Goal: Task Accomplishment & Management: Use online tool/utility

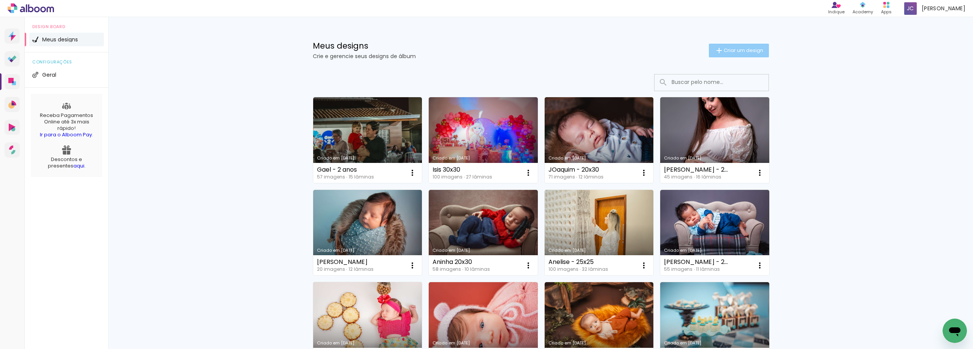
click at [739, 53] on span "Criar um design" at bounding box center [744, 50] width 40 height 5
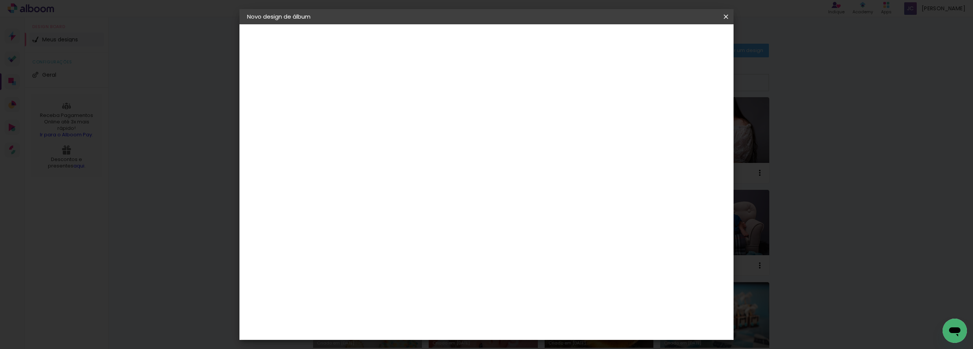
click at [371, 104] on input at bounding box center [371, 102] width 0 height 12
type input "[PERSON_NAME] - 15x21"
type paper-input "[PERSON_NAME] - 15x21"
click at [449, 36] on paper-button "Avançar" at bounding box center [430, 40] width 37 height 13
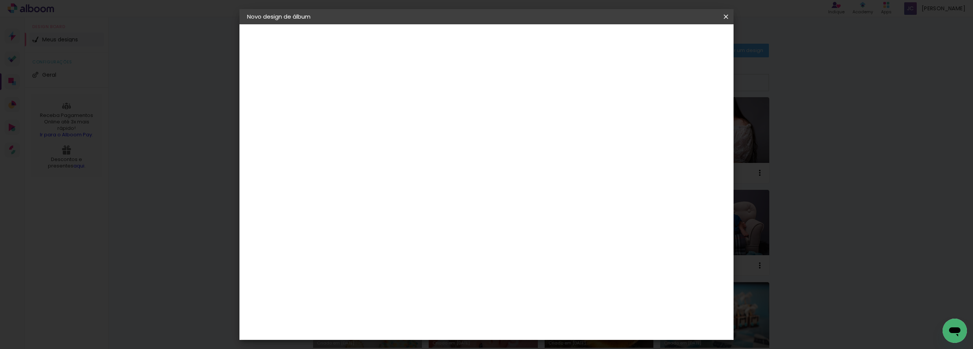
click at [373, 272] on div "Foto 15" at bounding box center [373, 278] width 14 height 12
click at [513, 41] on paper-button "Avançar" at bounding box center [494, 40] width 37 height 13
click at [0, 0] on slot "Avançar" at bounding box center [0, 0] width 0 height 0
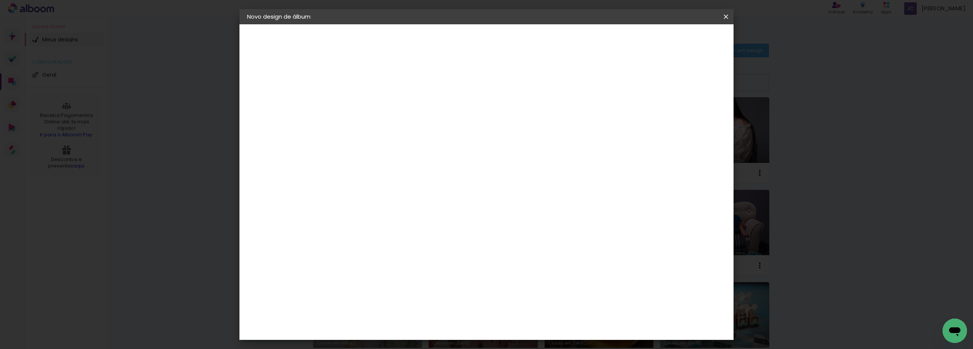
click at [643, 41] on span "Iniciar design" at bounding box center [625, 40] width 35 height 5
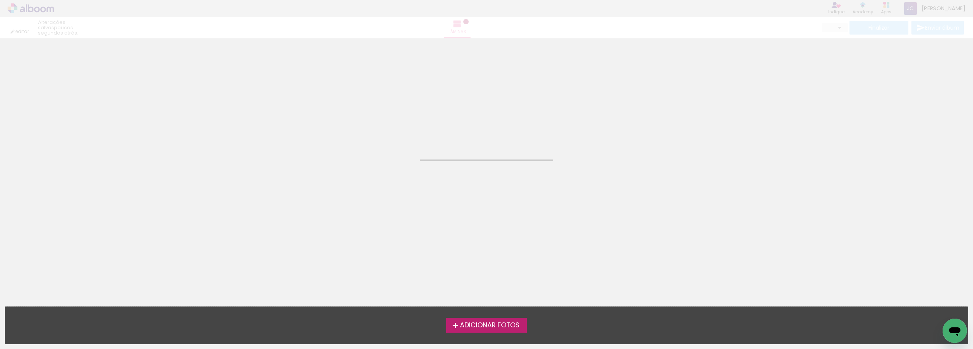
click at [474, 326] on span "Adicionar Fotos" at bounding box center [490, 325] width 60 height 7
click at [0, 0] on input "file" at bounding box center [0, 0] width 0 height 0
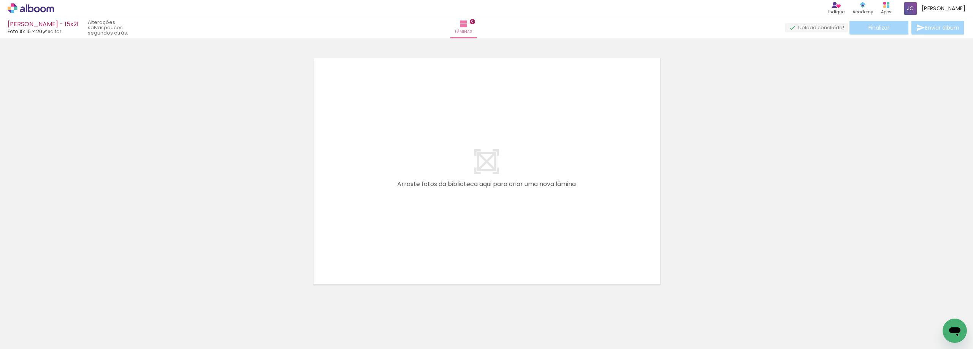
scroll to position [10, 0]
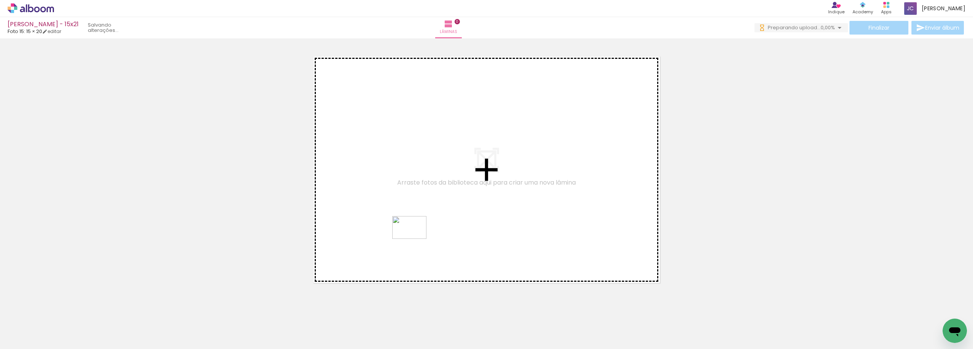
drag, startPoint x: 180, startPoint y: 330, endPoint x: 201, endPoint y: 301, distance: 35.6
click at [419, 232] on quentale-workspace at bounding box center [486, 174] width 973 height 349
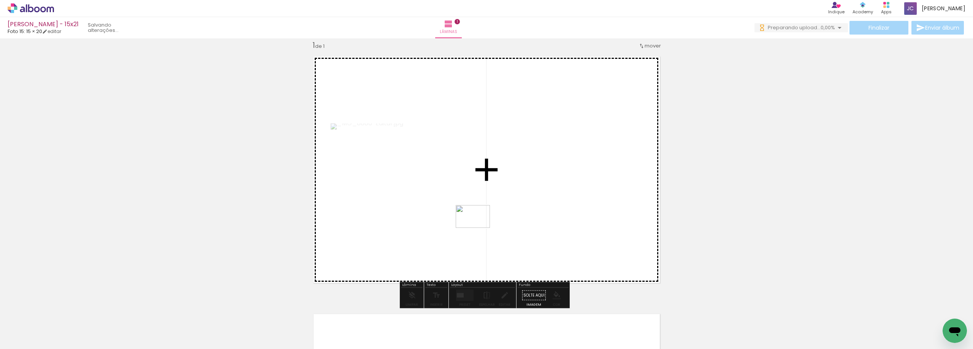
drag, startPoint x: 116, startPoint y: 331, endPoint x: 239, endPoint y: 290, distance: 128.9
click at [484, 223] on quentale-workspace at bounding box center [486, 174] width 973 height 349
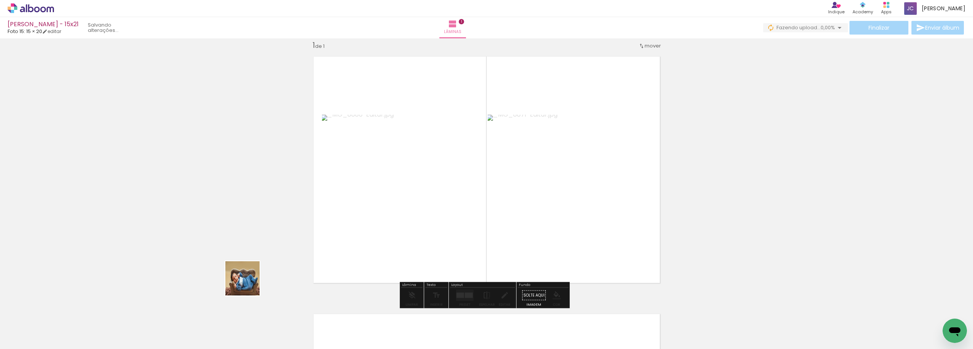
drag, startPoint x: 147, startPoint y: 310, endPoint x: 432, endPoint y: 232, distance: 295.5
click at [432, 224] on quentale-workspace at bounding box center [486, 174] width 973 height 349
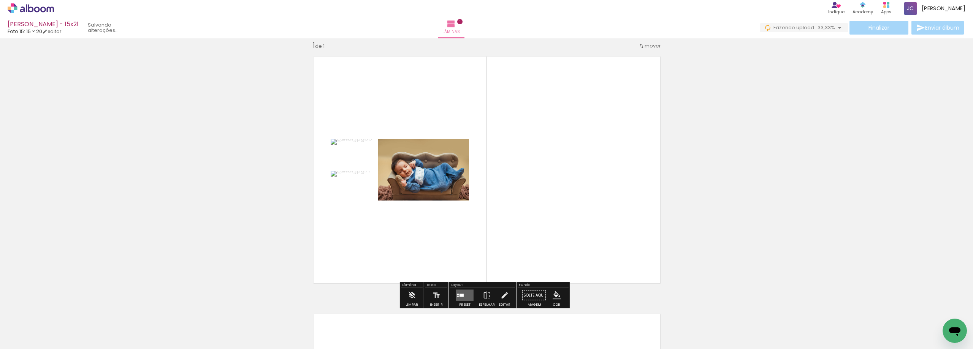
click at [465, 295] on quentale-layouter at bounding box center [464, 295] width 17 height 11
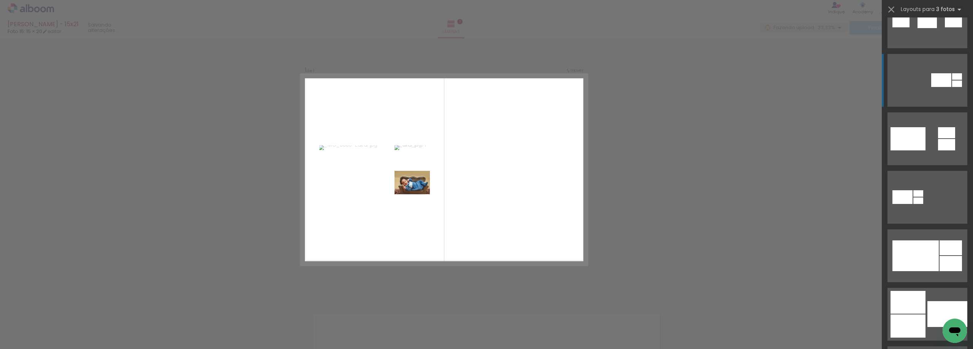
scroll to position [342, 0]
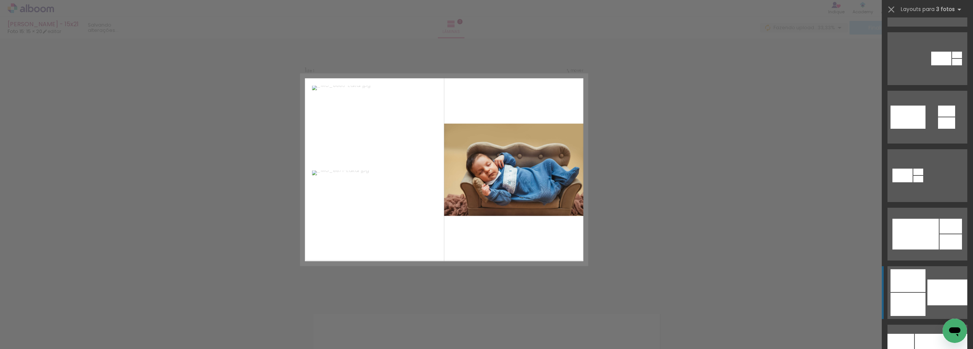
click at [927, 298] on div at bounding box center [947, 293] width 40 height 26
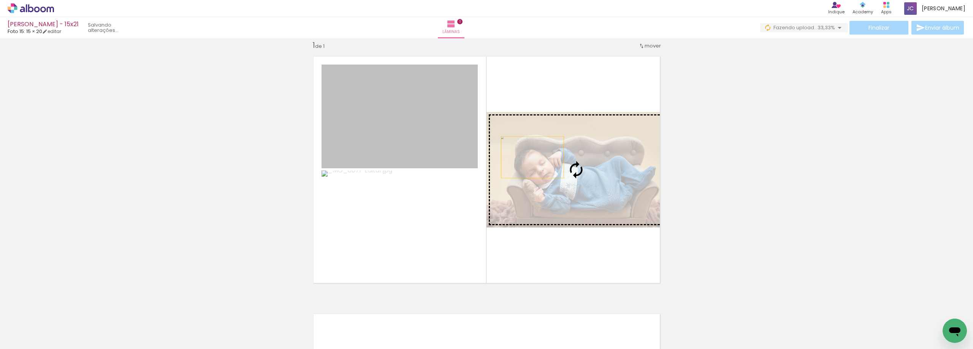
drag, startPoint x: 397, startPoint y: 119, endPoint x: 544, endPoint y: 164, distance: 154.0
click at [0, 0] on slot at bounding box center [0, 0] width 0 height 0
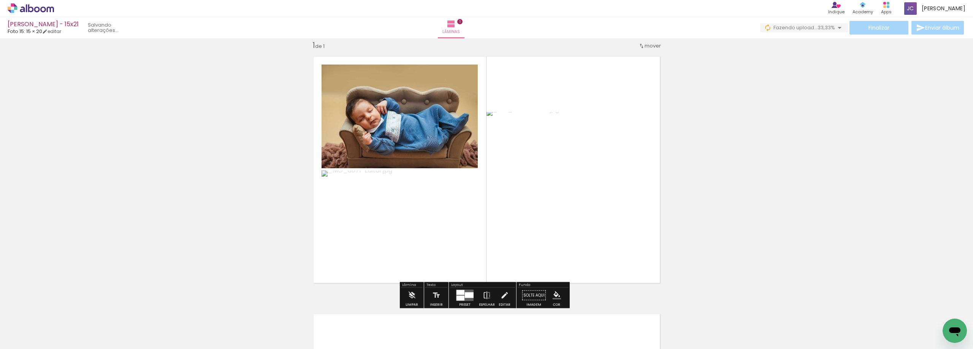
click at [30, 338] on span "Adicionar Fotos" at bounding box center [27, 339] width 23 height 8
click at [0, 0] on input "file" at bounding box center [0, 0] width 0 height 0
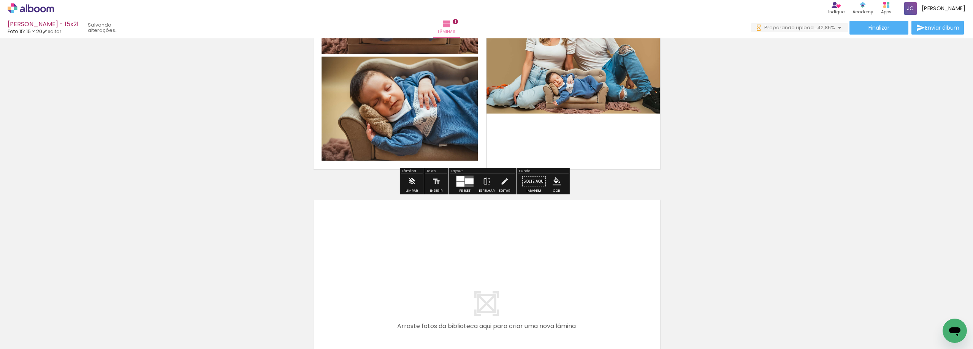
scroll to position [162, 0]
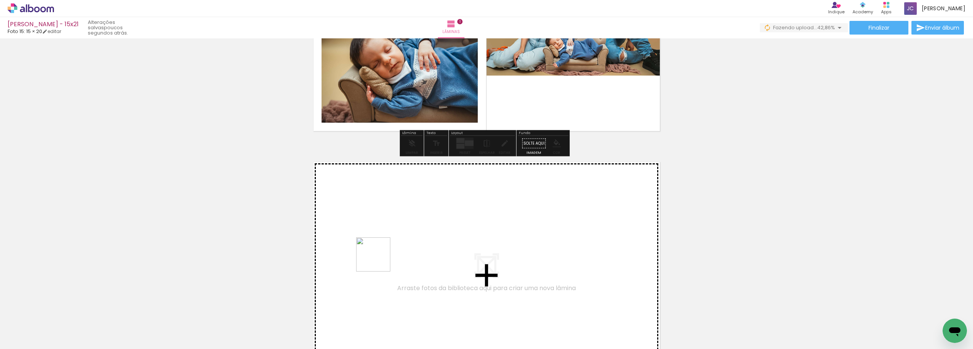
drag, startPoint x: 344, startPoint y: 326, endPoint x: 313, endPoint y: 327, distance: 31.2
click at [379, 256] on quentale-workspace at bounding box center [486, 174] width 973 height 349
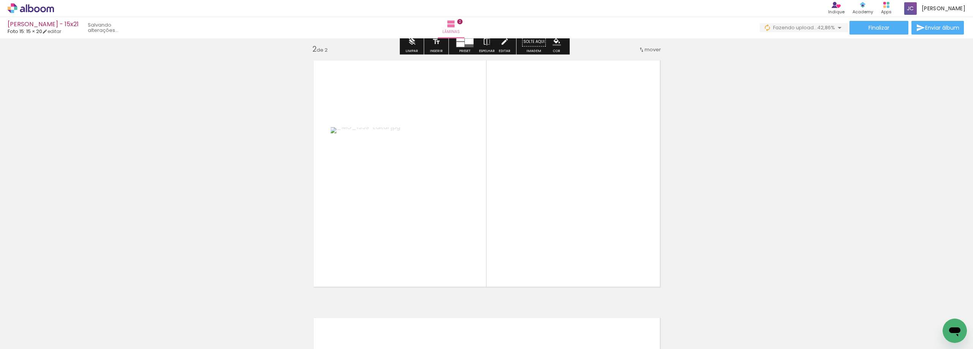
scroll to position [268, 0]
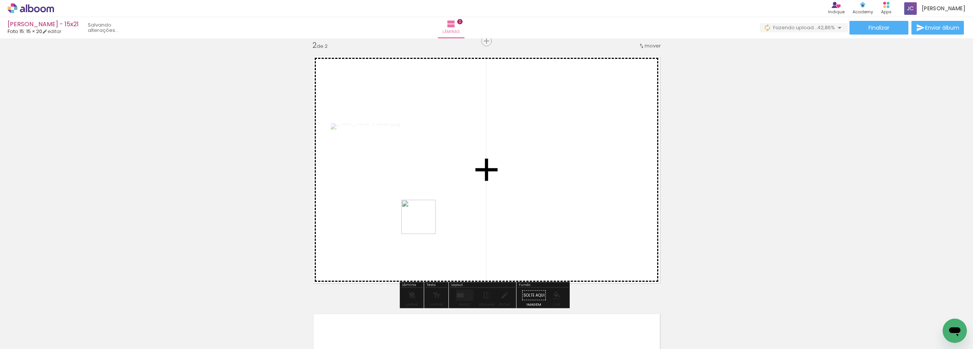
drag, startPoint x: 310, startPoint y: 322, endPoint x: 309, endPoint y: 309, distance: 13.0
click at [427, 217] on quentale-workspace at bounding box center [486, 174] width 973 height 349
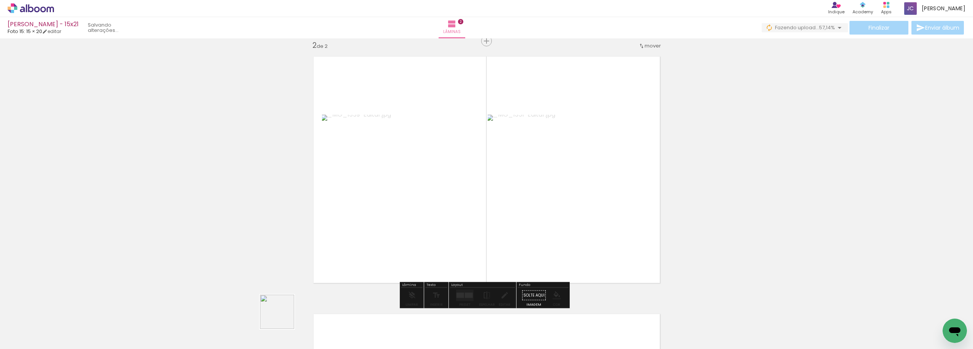
drag, startPoint x: 283, startPoint y: 318, endPoint x: 329, endPoint y: 279, distance: 60.2
click at [426, 224] on quentale-workspace at bounding box center [486, 174] width 973 height 349
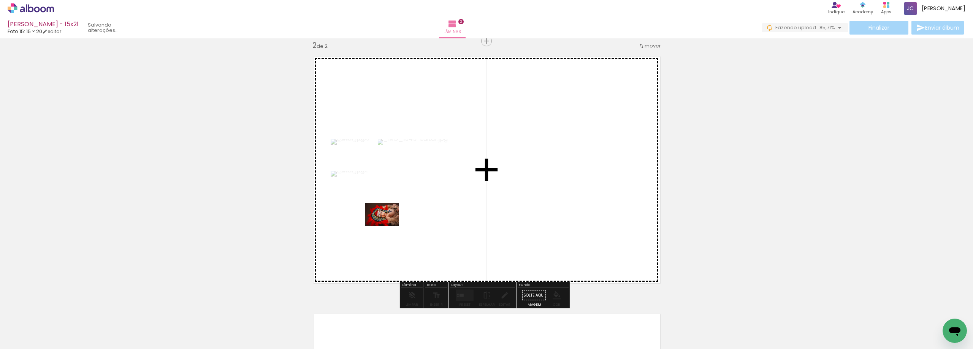
drag, startPoint x: 214, startPoint y: 331, endPoint x: 416, endPoint y: 233, distance: 225.0
click at [403, 215] on quentale-workspace at bounding box center [486, 174] width 973 height 349
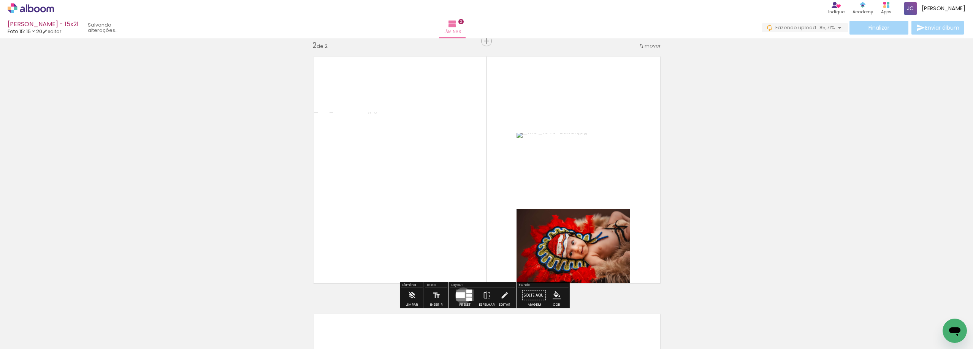
click at [461, 296] on div at bounding box center [460, 296] width 9 height 6
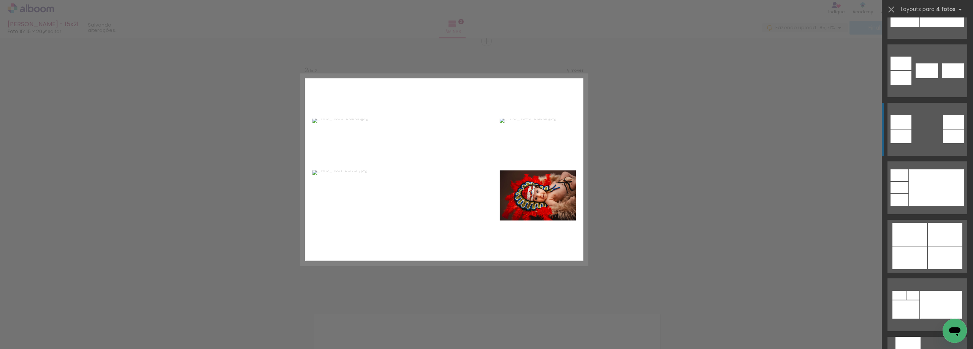
scroll to position [342, 0]
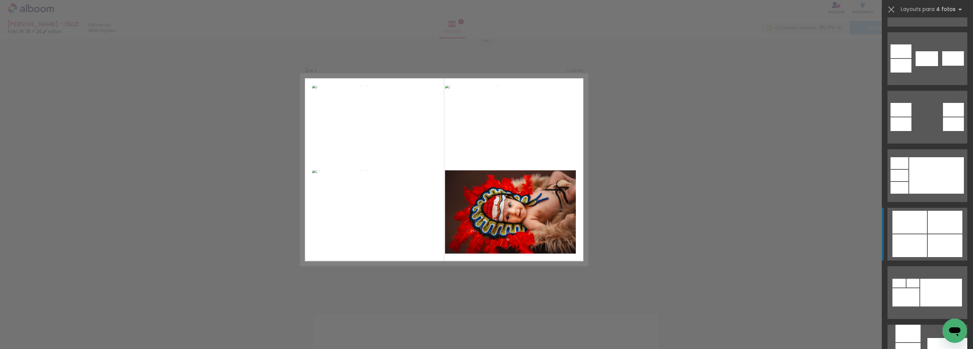
click at [936, 230] on div at bounding box center [945, 222] width 35 height 23
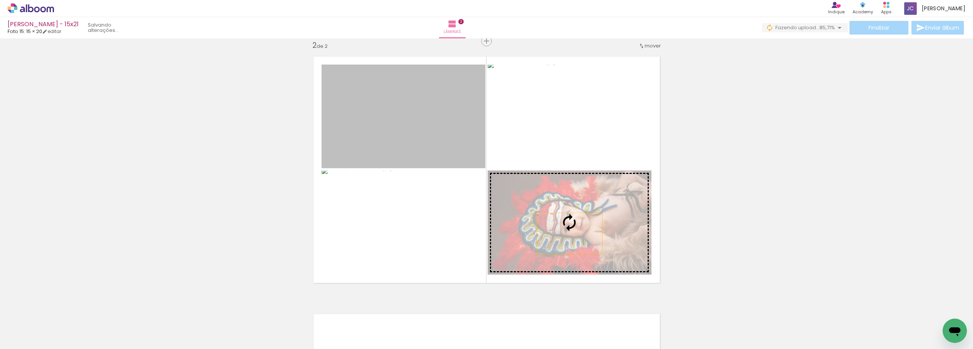
drag, startPoint x: 434, startPoint y: 118, endPoint x: 566, endPoint y: 234, distance: 175.6
click at [0, 0] on slot at bounding box center [0, 0] width 0 height 0
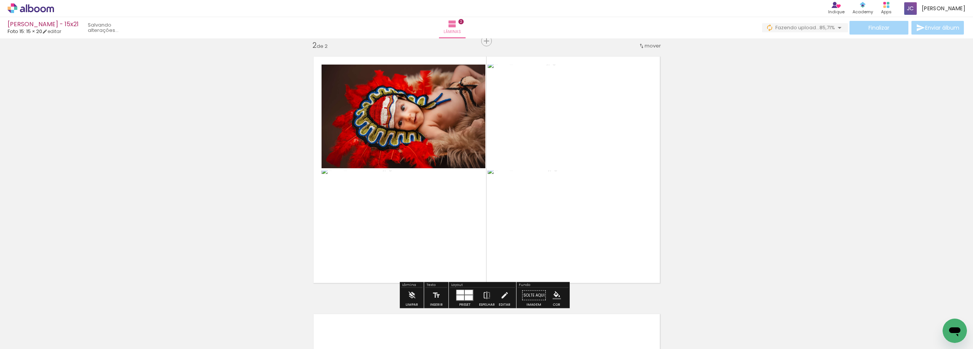
click at [29, 343] on span "Adicionar Fotos" at bounding box center [27, 339] width 23 height 8
click at [0, 0] on input "file" at bounding box center [0, 0] width 0 height 0
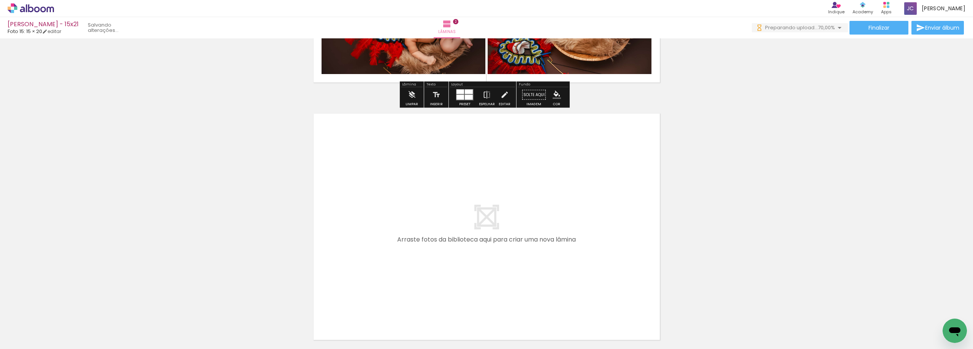
scroll to position [496, 0]
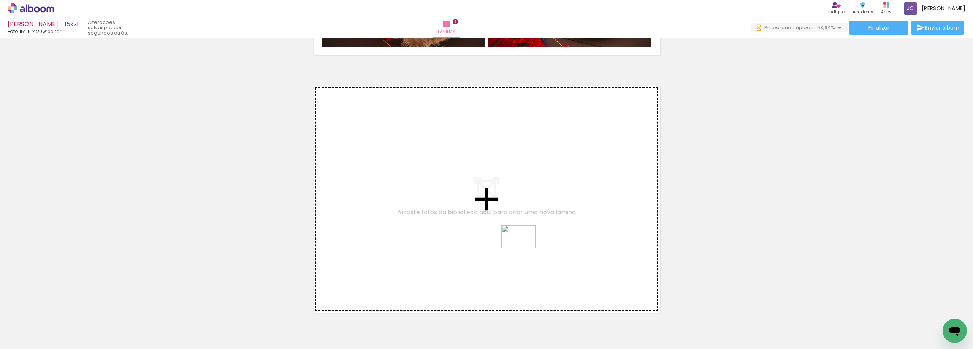
drag, startPoint x: 507, startPoint y: 327, endPoint x: 524, endPoint y: 248, distance: 80.8
click at [524, 248] on quentale-workspace at bounding box center [486, 174] width 973 height 349
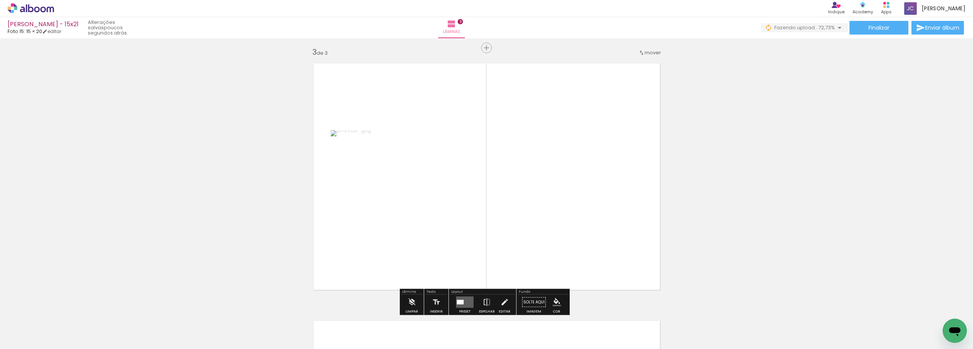
scroll to position [525, 0]
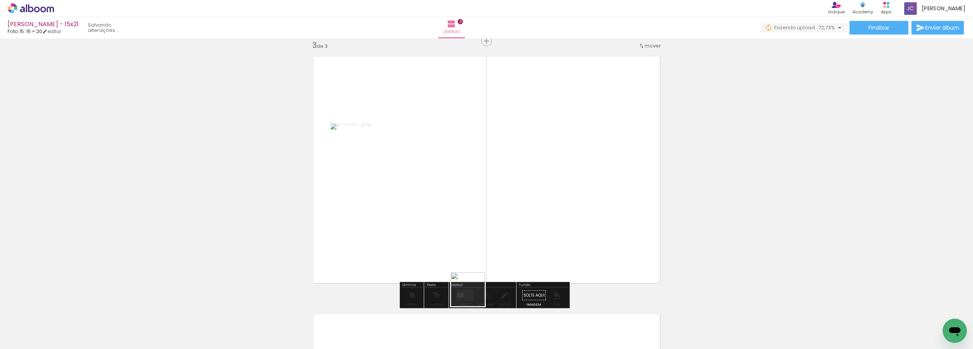
drag, startPoint x: 465, startPoint y: 321, endPoint x: 451, endPoint y: 294, distance: 30.1
click at [491, 237] on quentale-workspace at bounding box center [486, 174] width 973 height 349
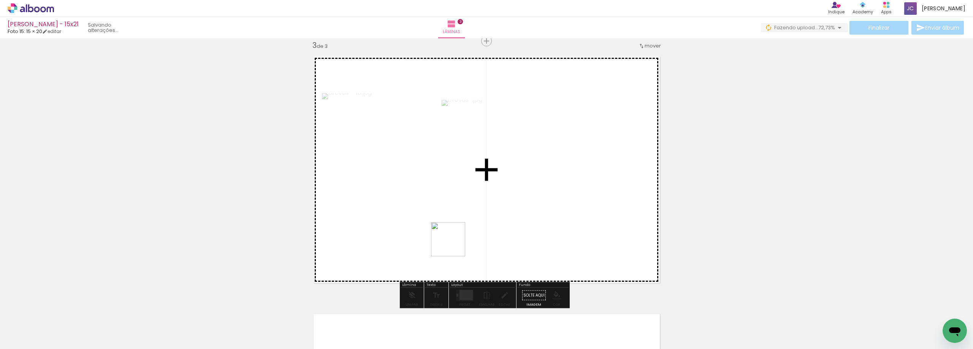
drag, startPoint x: 422, startPoint y: 330, endPoint x: 412, endPoint y: 291, distance: 39.9
click at [455, 224] on quentale-workspace at bounding box center [486, 174] width 973 height 349
drag, startPoint x: 385, startPoint y: 328, endPoint x: 423, endPoint y: 240, distance: 96.0
click at [423, 240] on quentale-workspace at bounding box center [486, 174] width 973 height 349
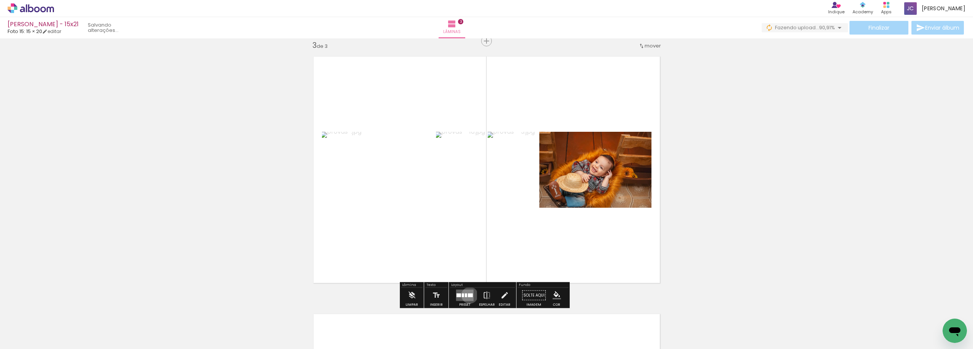
click at [468, 295] on div at bounding box center [470, 296] width 5 height 4
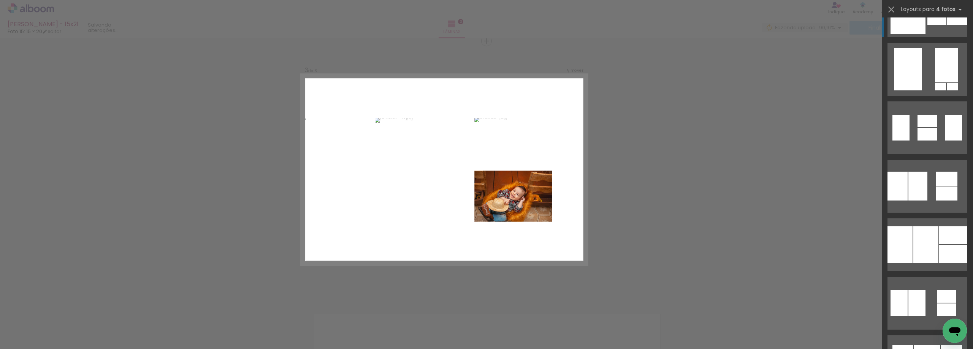
scroll to position [684, 0]
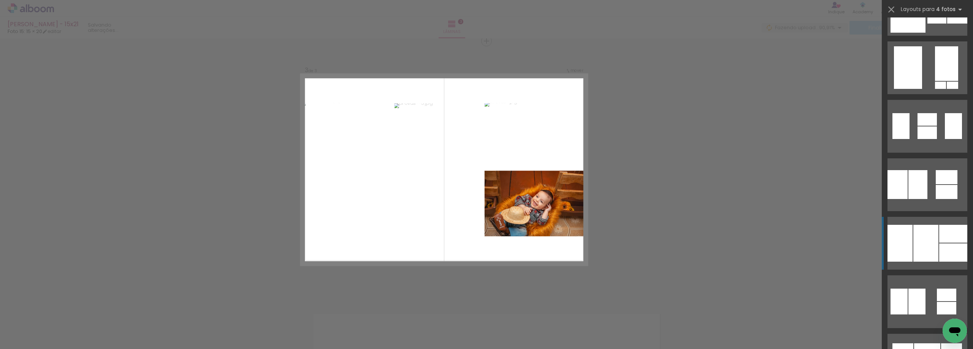
click at [938, 243] on quentale-layouter at bounding box center [927, 243] width 80 height 53
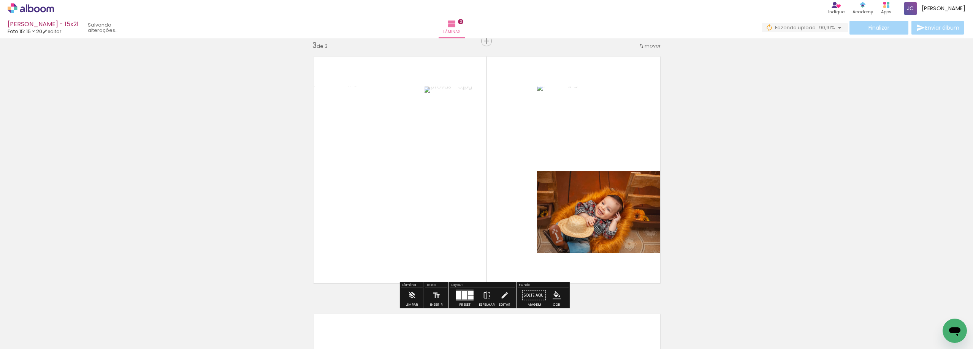
click at [488, 292] on iron-icon at bounding box center [487, 295] width 8 height 15
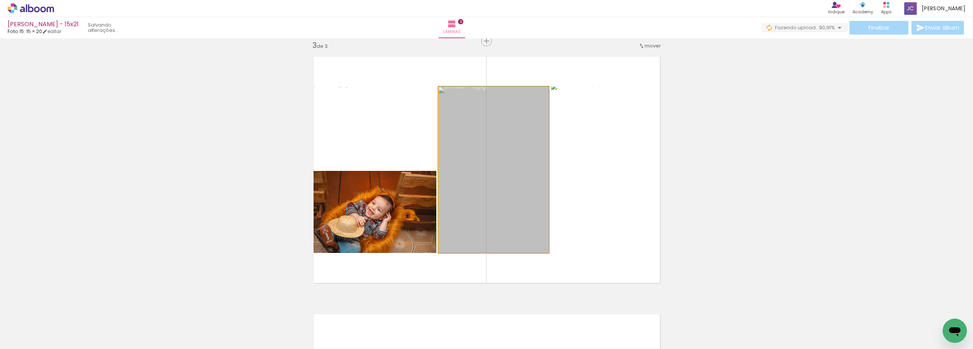
drag, startPoint x: 516, startPoint y: 218, endPoint x: 497, endPoint y: 219, distance: 18.6
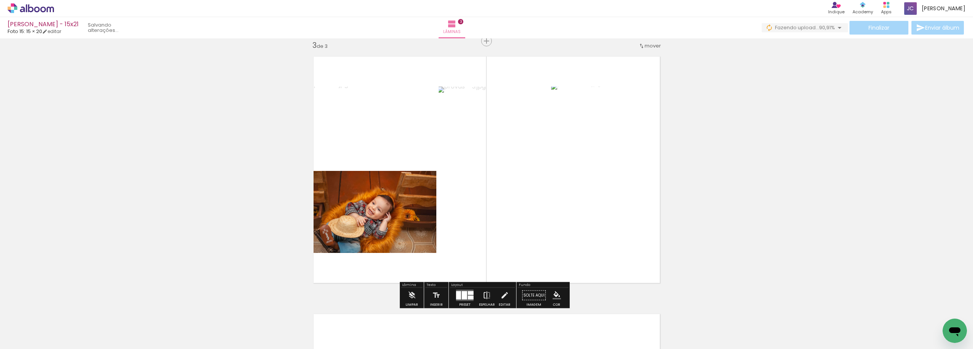
click at [486, 300] on iron-icon at bounding box center [487, 295] width 8 height 15
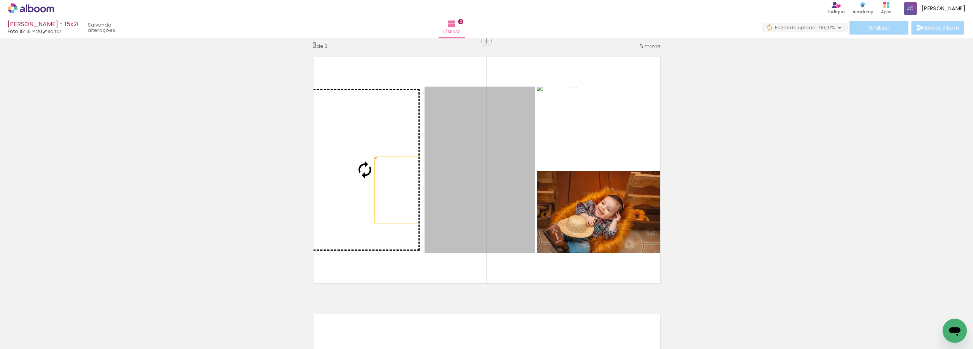
drag, startPoint x: 459, startPoint y: 200, endPoint x: 379, endPoint y: 189, distance: 81.0
click at [0, 0] on slot at bounding box center [0, 0] width 0 height 0
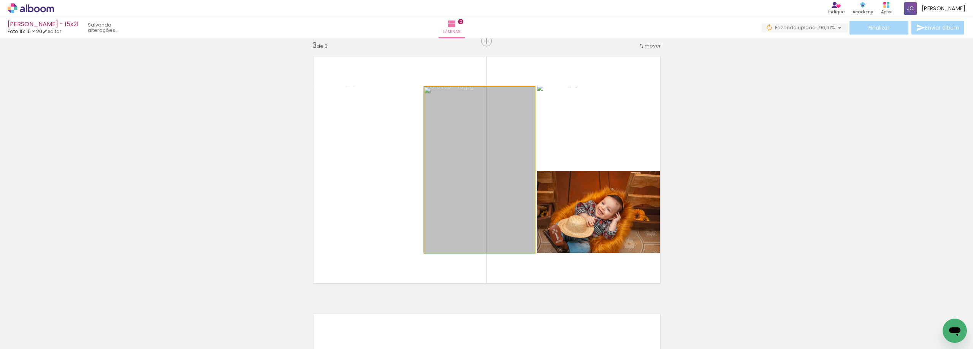
drag, startPoint x: 450, startPoint y: 197, endPoint x: 447, endPoint y: 181, distance: 16.2
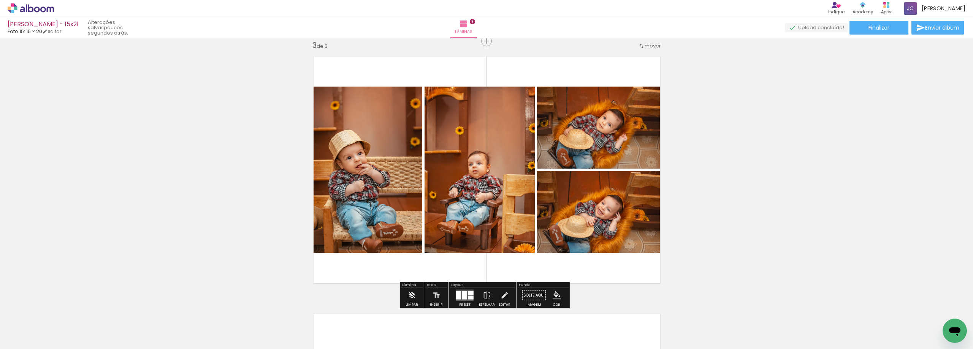
click at [19, 338] on span "Adicionar Fotos" at bounding box center [27, 339] width 23 height 8
click at [0, 0] on input "file" at bounding box center [0, 0] width 0 height 0
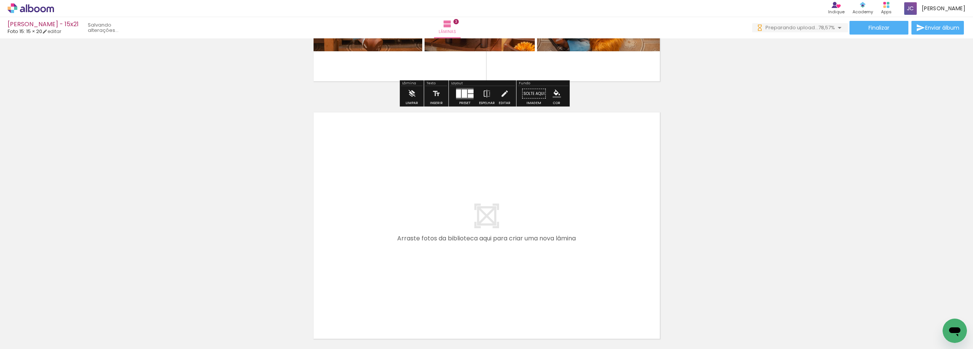
scroll to position [753, 0]
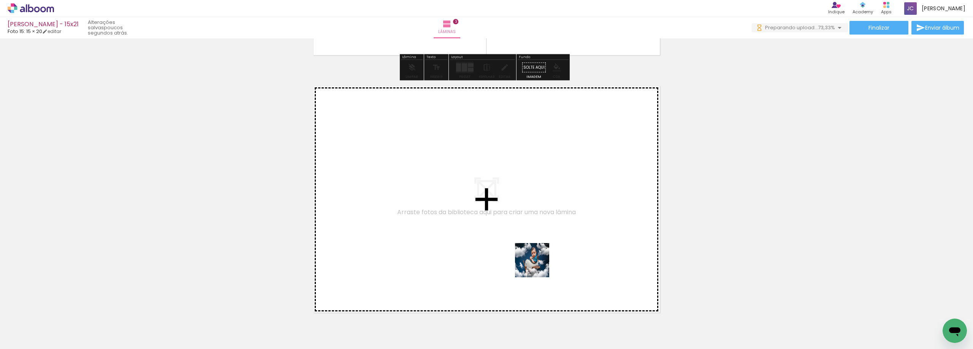
drag, startPoint x: 550, startPoint y: 328, endPoint x: 578, endPoint y: 310, distance: 33.0
click at [527, 233] on quentale-workspace at bounding box center [486, 174] width 973 height 349
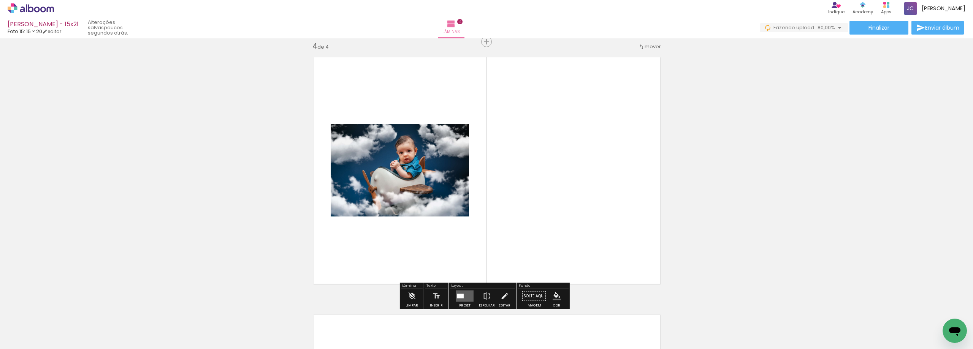
scroll to position [783, 0]
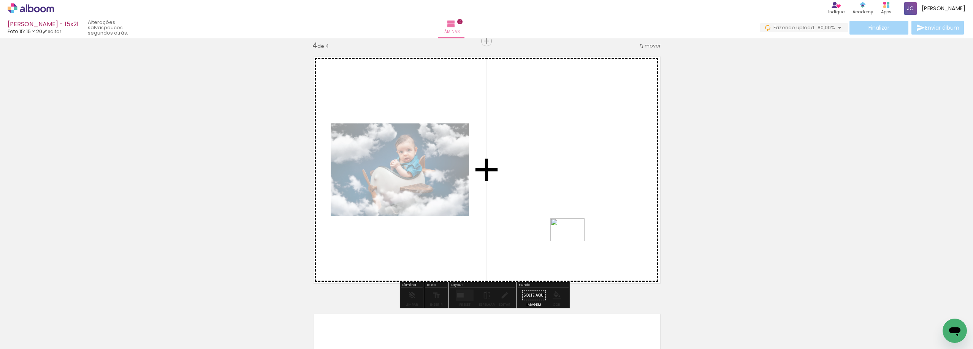
drag, startPoint x: 592, startPoint y: 328, endPoint x: 573, endPoint y: 241, distance: 89.2
click at [573, 241] on quentale-workspace at bounding box center [486, 174] width 973 height 349
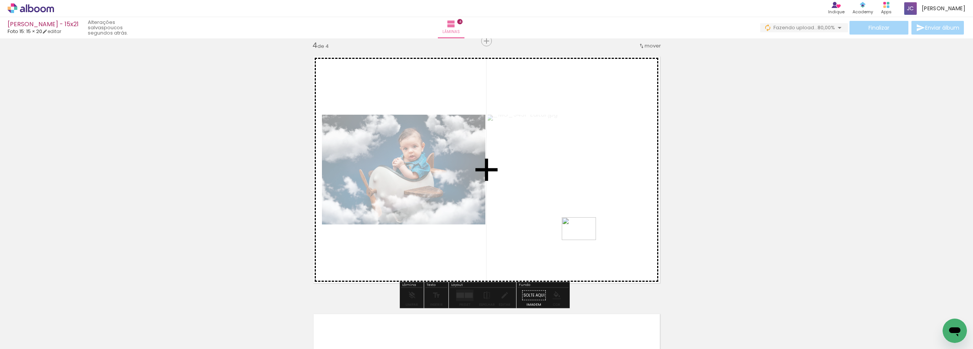
drag, startPoint x: 627, startPoint y: 324, endPoint x: 620, endPoint y: 284, distance: 41.0
click at [584, 239] on quentale-workspace at bounding box center [486, 174] width 973 height 349
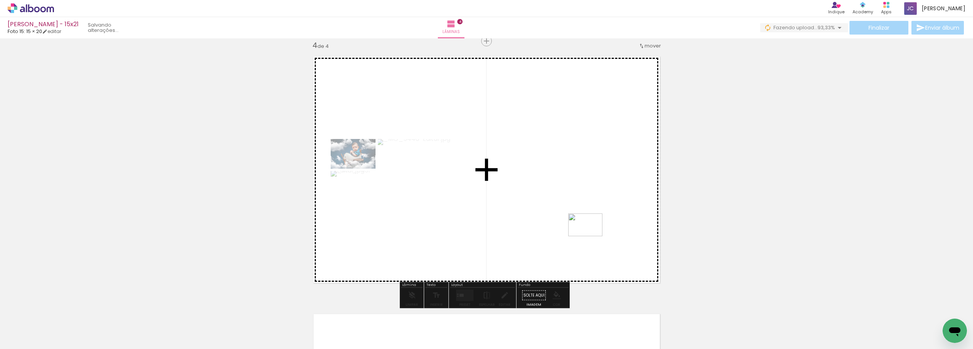
drag, startPoint x: 675, startPoint y: 329, endPoint x: 590, endPoint y: 236, distance: 125.9
click at [590, 236] on quentale-workspace at bounding box center [486, 174] width 973 height 349
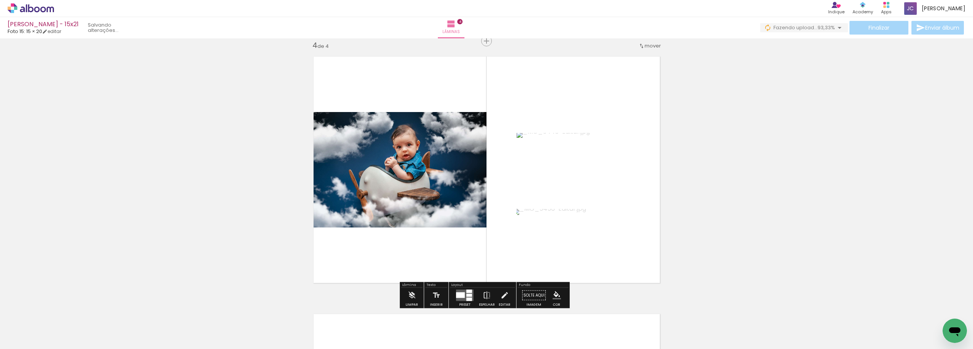
click at [462, 296] on div at bounding box center [460, 296] width 9 height 6
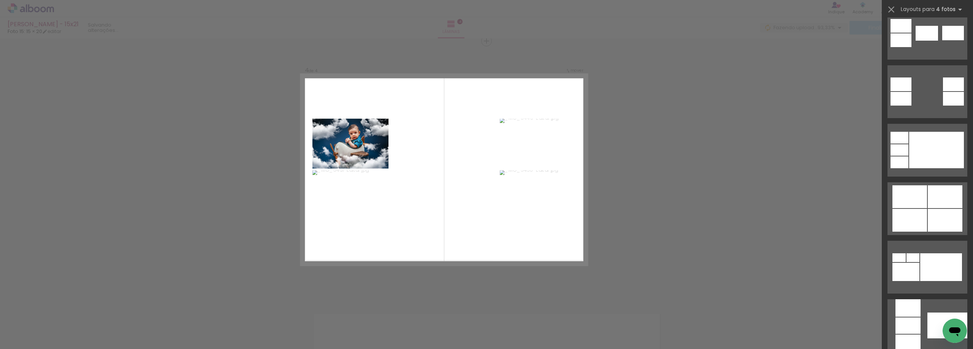
scroll to position [418, 0]
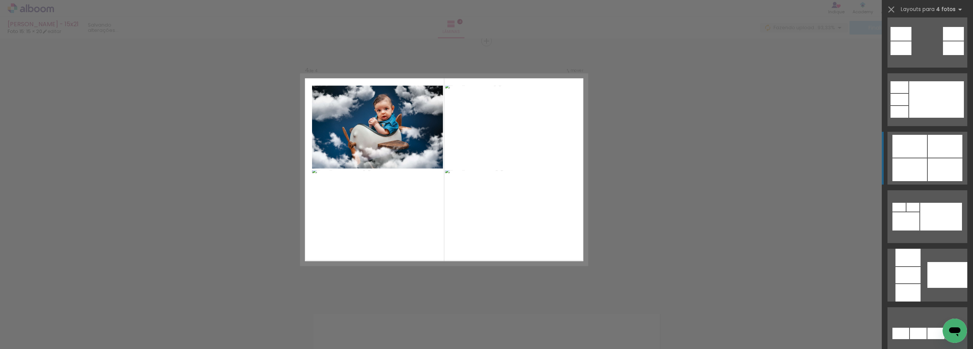
click at [922, 152] on div at bounding box center [909, 146] width 35 height 23
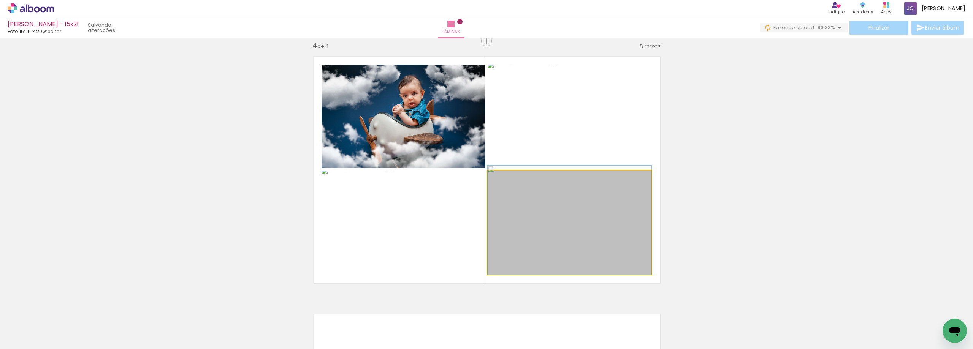
drag, startPoint x: 567, startPoint y: 223, endPoint x: 541, endPoint y: 210, distance: 29.2
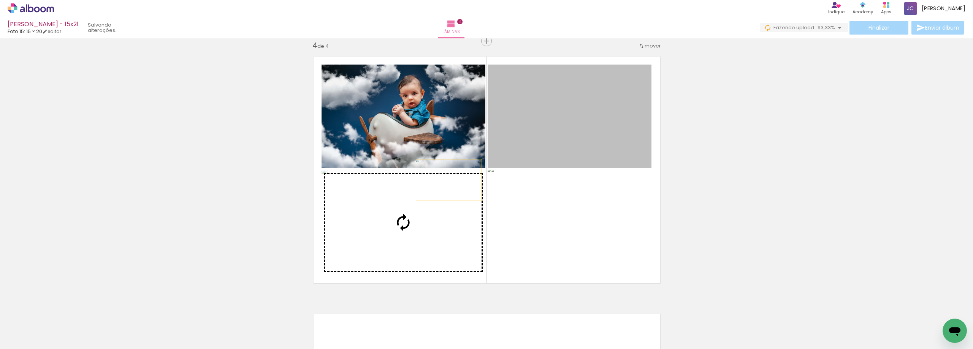
drag, startPoint x: 563, startPoint y: 114, endPoint x: 407, endPoint y: 209, distance: 182.3
click at [0, 0] on slot at bounding box center [0, 0] width 0 height 0
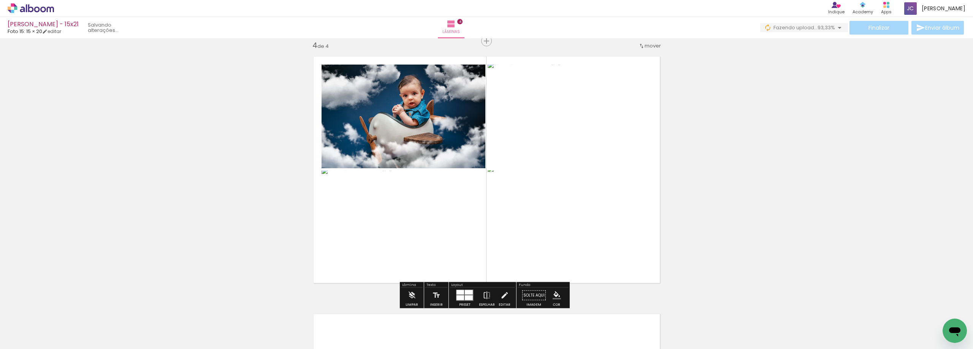
click at [22, 339] on span "Adicionar Fotos" at bounding box center [27, 339] width 23 height 8
click at [0, 0] on input "file" at bounding box center [0, 0] width 0 height 0
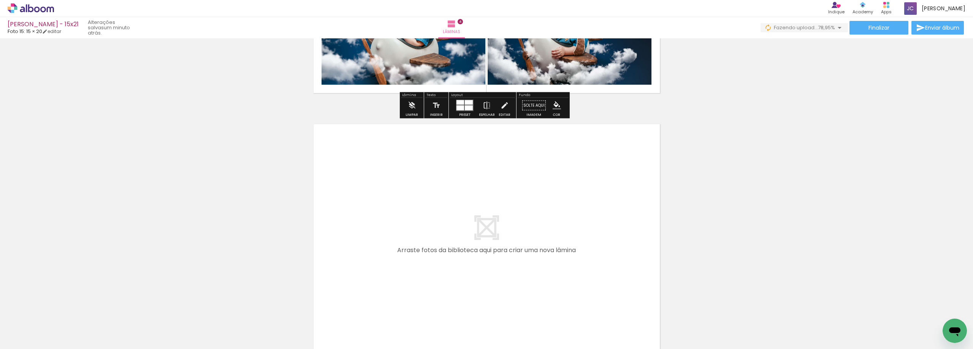
scroll to position [1011, 0]
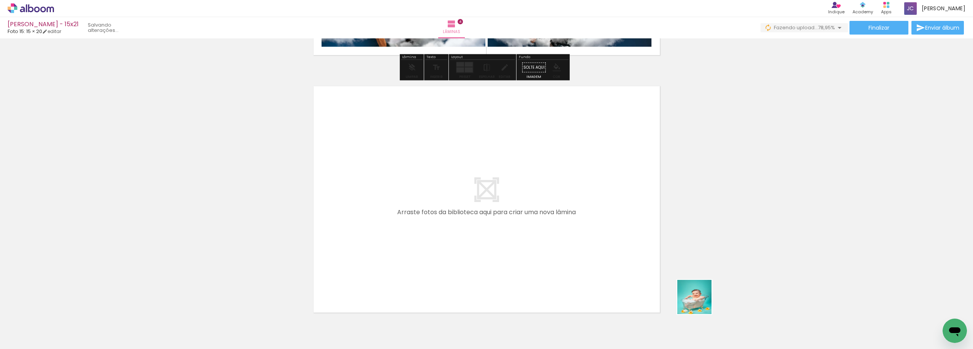
drag, startPoint x: 716, startPoint y: 329, endPoint x: 701, endPoint y: 288, distance: 43.2
click at [613, 256] on quentale-workspace at bounding box center [486, 174] width 973 height 349
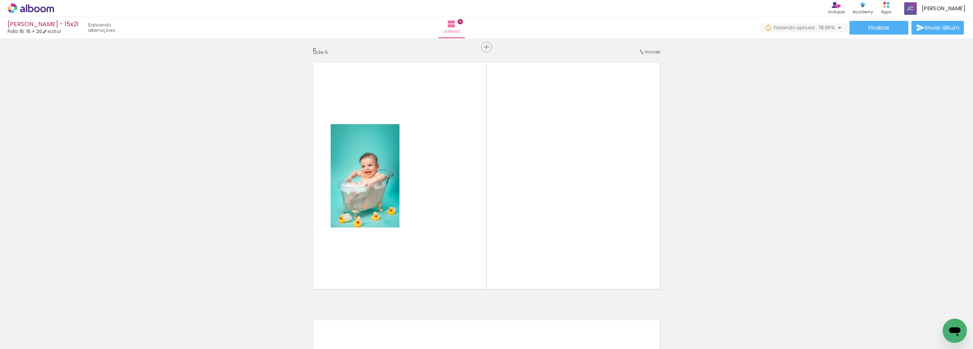
scroll to position [1040, 0]
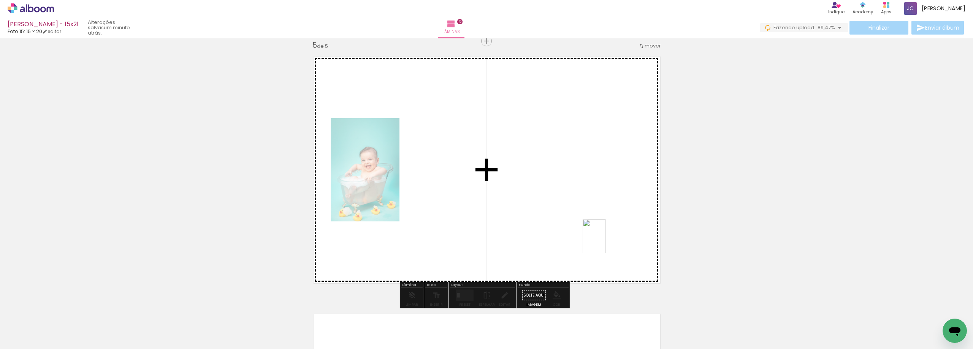
drag, startPoint x: 762, startPoint y: 327, endPoint x: 720, endPoint y: 280, distance: 62.4
click at [598, 239] on quentale-workspace at bounding box center [486, 174] width 973 height 349
drag, startPoint x: 808, startPoint y: 329, endPoint x: 584, endPoint y: 238, distance: 242.2
click at [584, 238] on quentale-workspace at bounding box center [486, 174] width 973 height 349
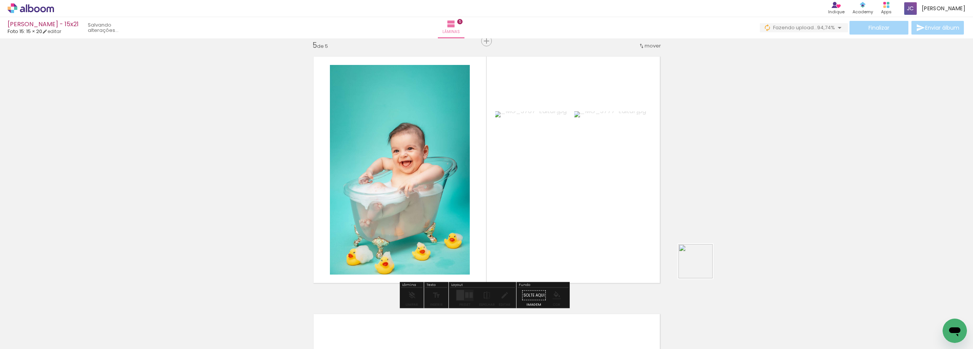
drag, startPoint x: 844, startPoint y: 333, endPoint x: 610, endPoint y: 241, distance: 252.1
click at [610, 241] on quentale-workspace at bounding box center [486, 174] width 973 height 349
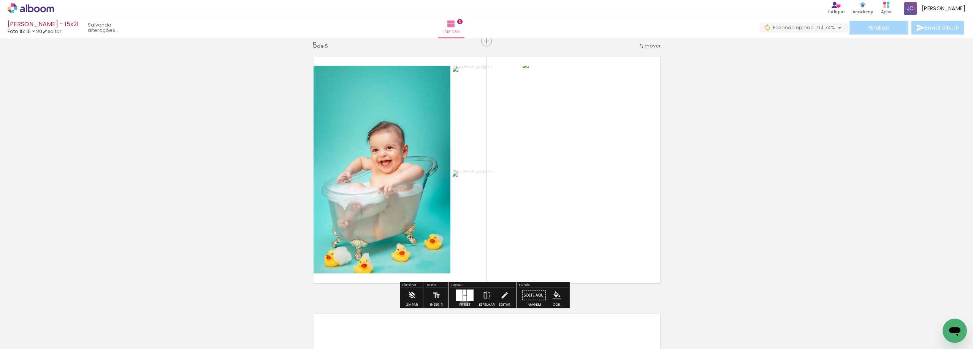
click at [463, 300] on div at bounding box center [464, 298] width 3 height 5
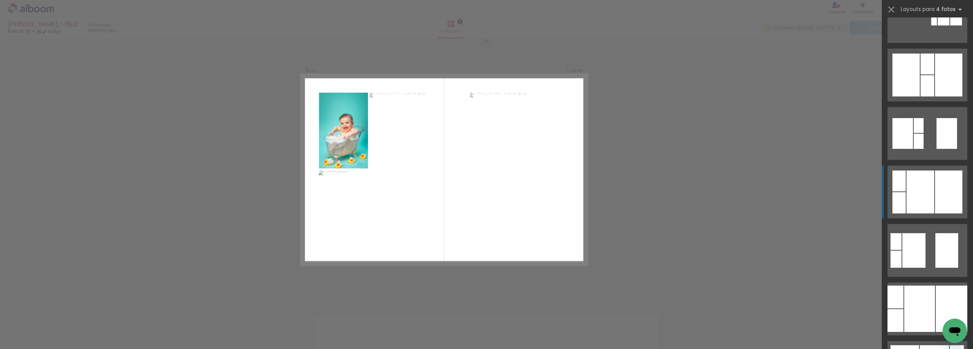
scroll to position [228, 0]
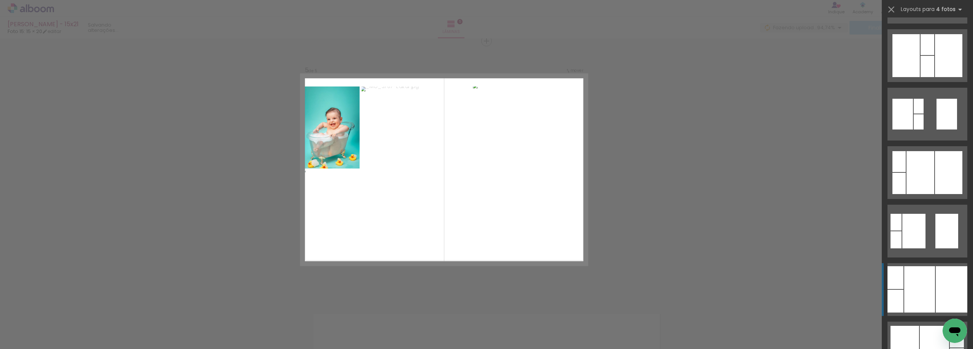
click at [928, 280] on div at bounding box center [919, 289] width 31 height 46
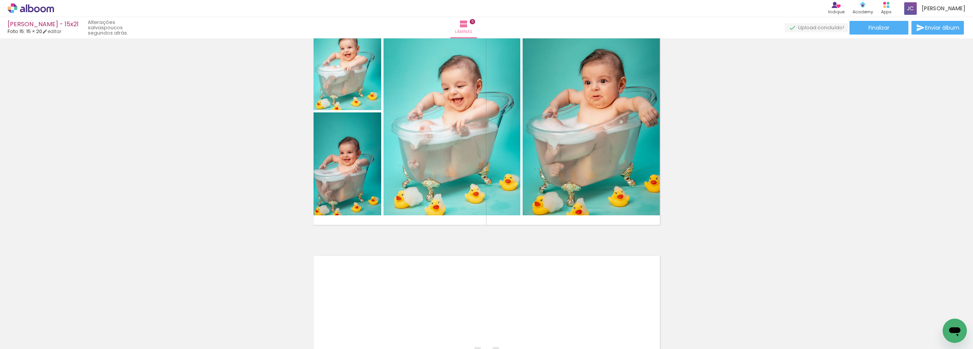
scroll to position [1116, 0]
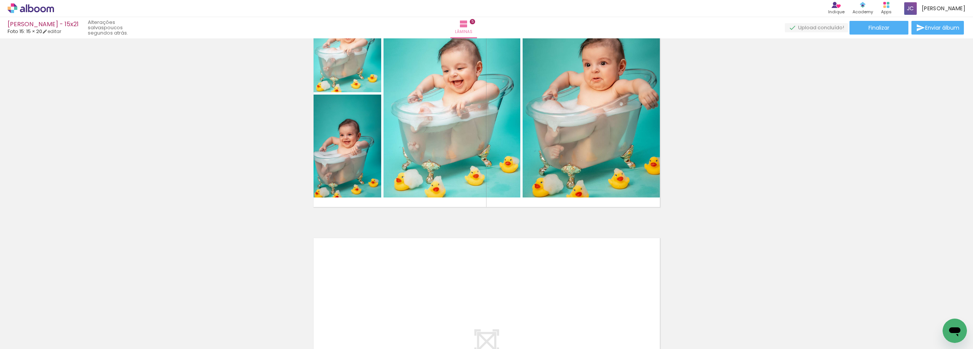
click at [38, 338] on span "Adicionar Fotos" at bounding box center [27, 339] width 23 height 8
click at [0, 0] on input "file" at bounding box center [0, 0] width 0 height 0
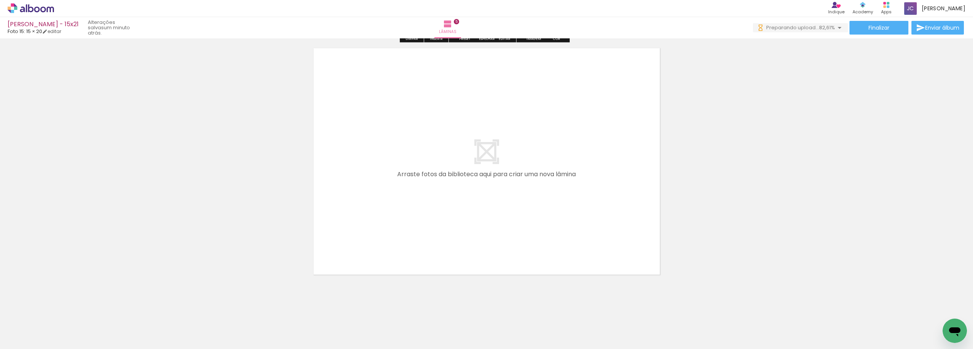
scroll to position [0, 71]
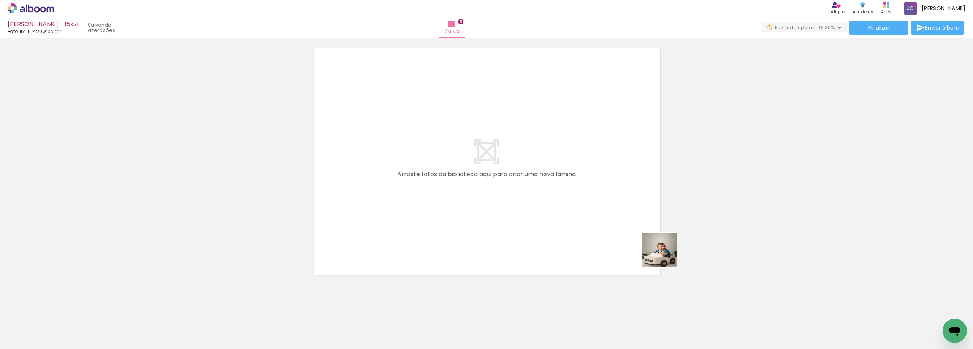
drag, startPoint x: 820, startPoint y: 329, endPoint x: 588, endPoint y: 236, distance: 250.6
click at [588, 236] on quentale-workspace at bounding box center [486, 174] width 973 height 349
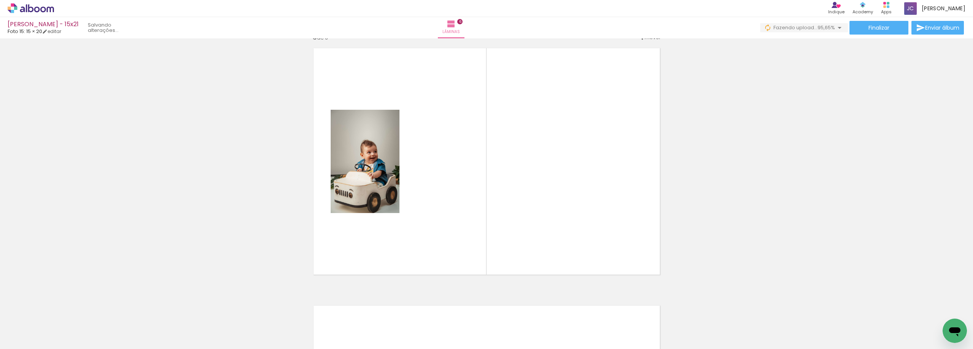
scroll to position [1298, 0]
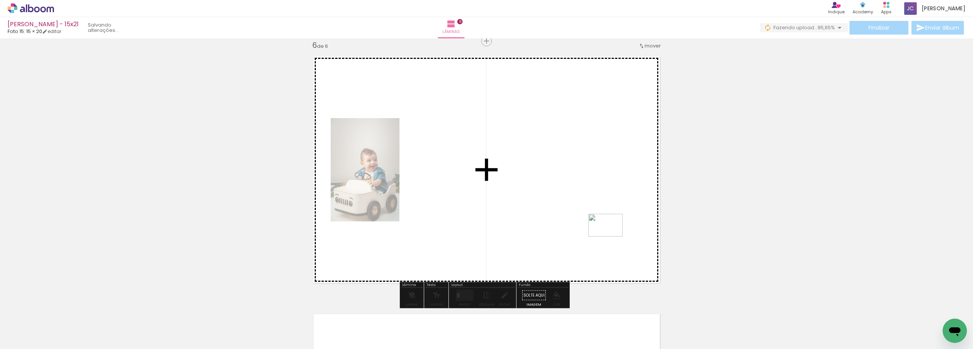
drag, startPoint x: 860, startPoint y: 326, endPoint x: 699, endPoint y: 260, distance: 173.5
click at [610, 237] on quentale-workspace at bounding box center [486, 174] width 973 height 349
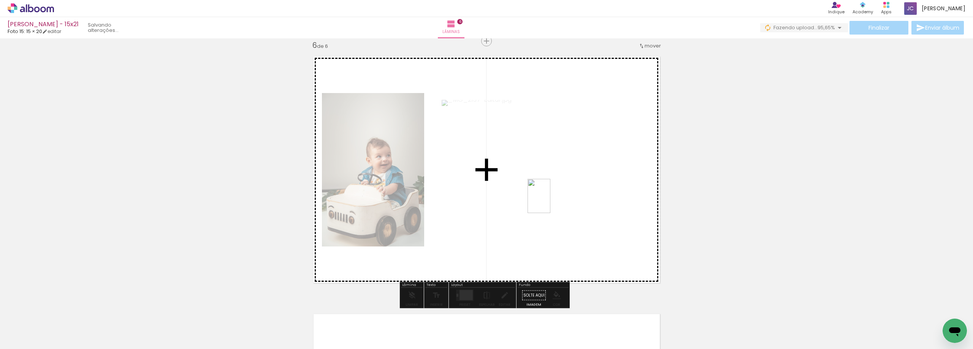
drag, startPoint x: 898, startPoint y: 334, endPoint x: 739, endPoint y: 253, distance: 178.3
click at [545, 200] on quentale-workspace at bounding box center [486, 174] width 973 height 349
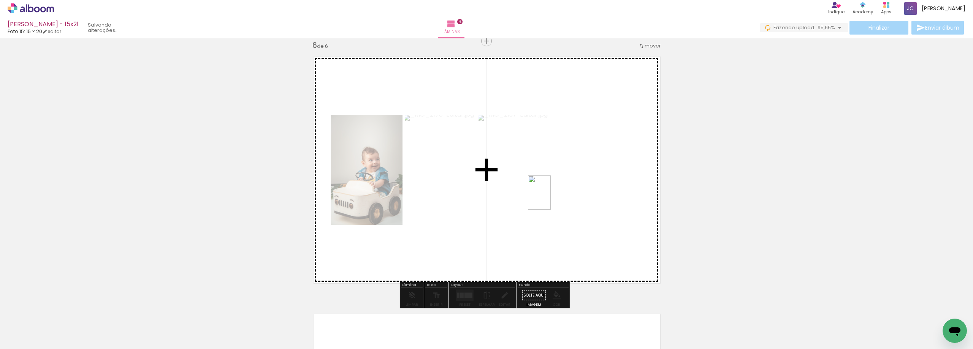
drag, startPoint x: 942, startPoint y: 316, endPoint x: 550, endPoint y: 198, distance: 409.4
click at [550, 198] on quentale-workspace at bounding box center [486, 174] width 973 height 349
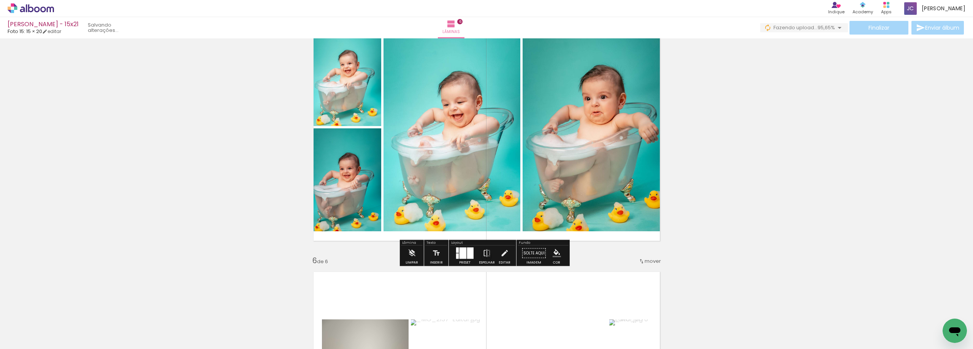
scroll to position [1070, 0]
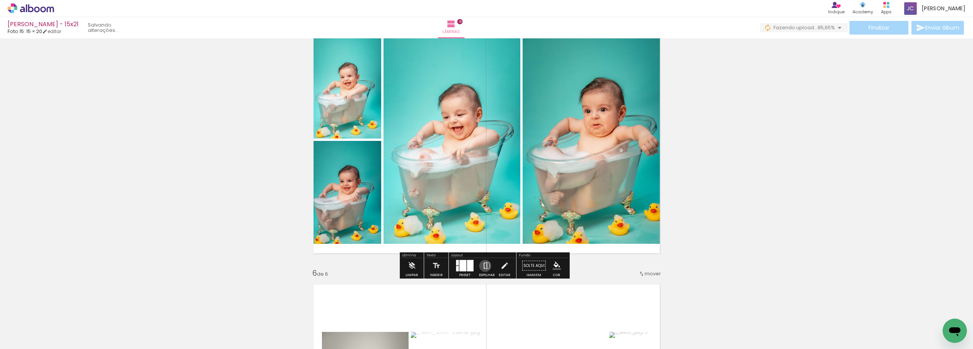
click at [483, 266] on iron-icon at bounding box center [487, 265] width 8 height 15
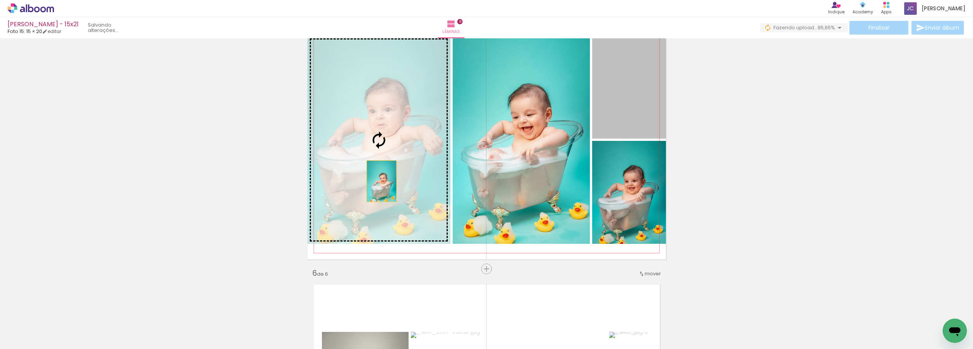
drag, startPoint x: 627, startPoint y: 102, endPoint x: 378, endPoint y: 181, distance: 260.4
click at [0, 0] on slot at bounding box center [0, 0] width 0 height 0
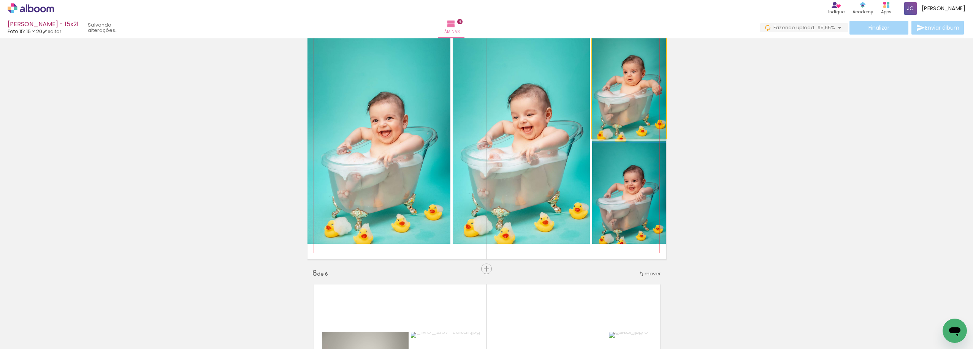
drag, startPoint x: 633, startPoint y: 119, endPoint x: 627, endPoint y: 119, distance: 6.1
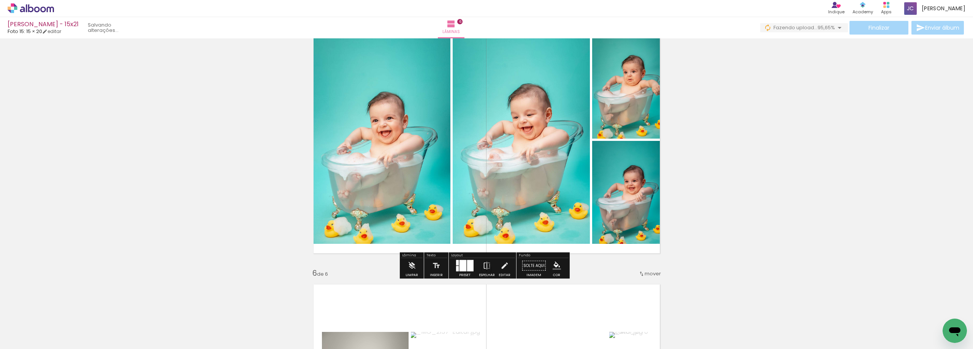
click at [32, 337] on span "Adicionar Fotos" at bounding box center [27, 339] width 23 height 8
click at [0, 0] on input "file" at bounding box center [0, 0] width 0 height 0
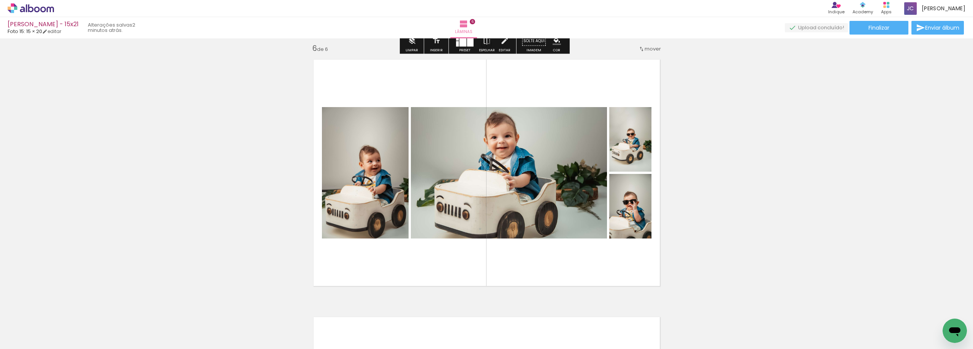
scroll to position [1298, 0]
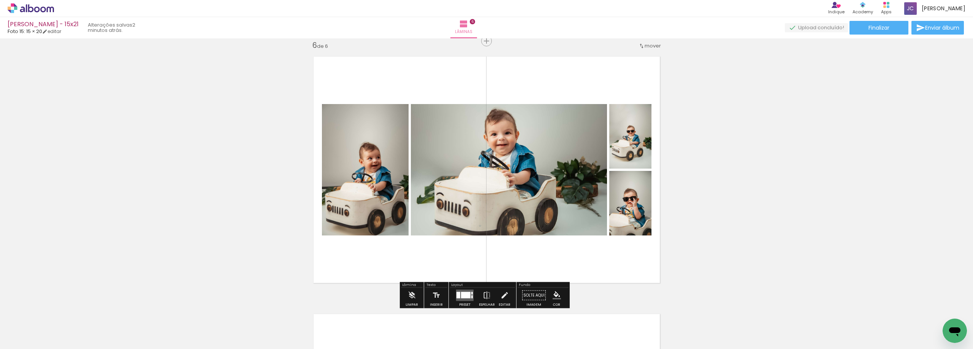
click at [461, 295] on div at bounding box center [465, 295] width 9 height 6
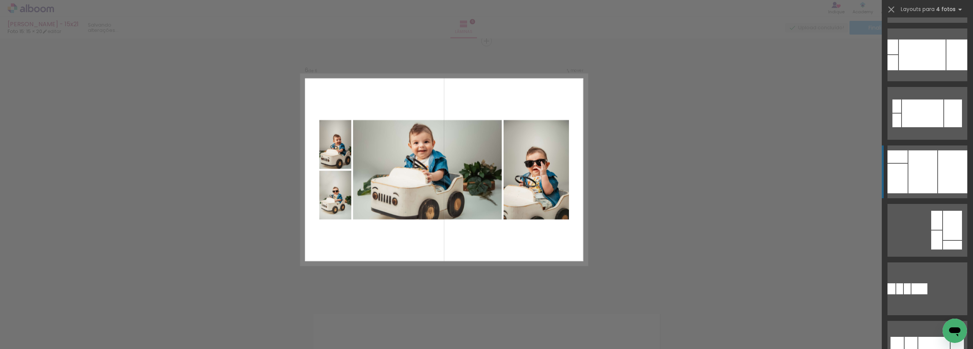
scroll to position [646, 0]
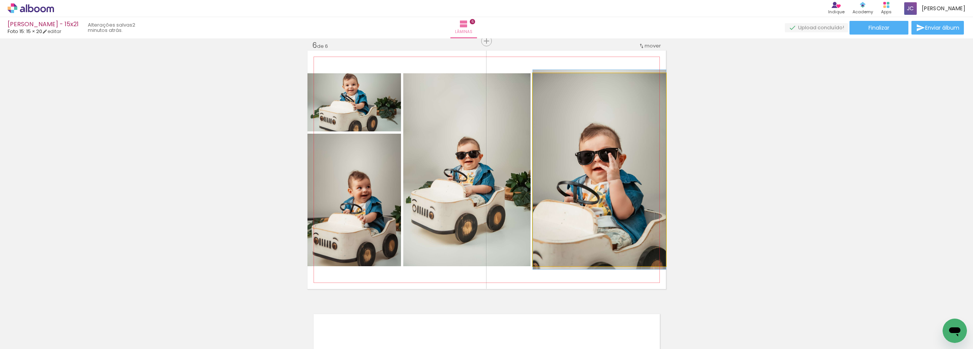
scroll to position [0, 71]
click at [575, 194] on quentale-photo at bounding box center [599, 169] width 133 height 193
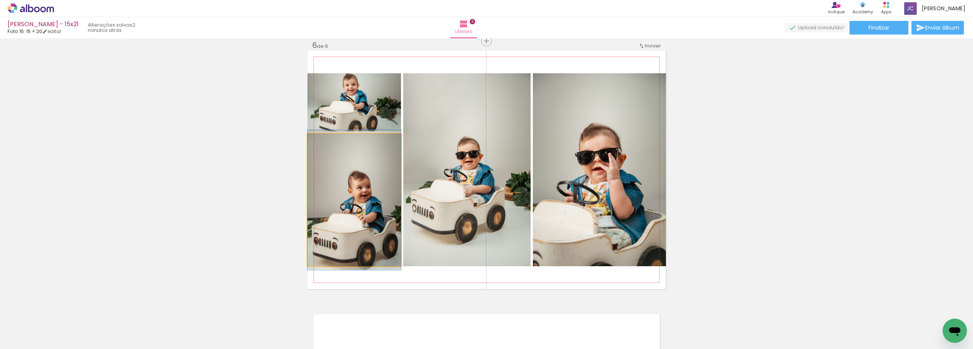
drag, startPoint x: 361, startPoint y: 225, endPoint x: 367, endPoint y: 225, distance: 6.1
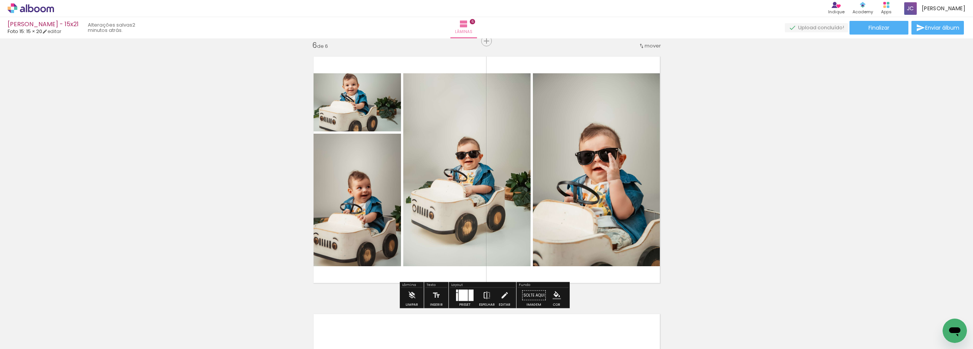
click at [483, 296] on iron-icon at bounding box center [487, 295] width 8 height 15
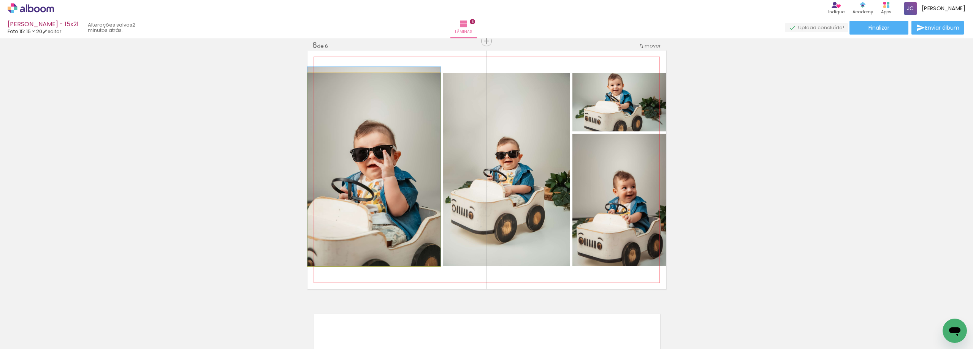
drag, startPoint x: 385, startPoint y: 219, endPoint x: 480, endPoint y: 205, distance: 96.4
click at [0, 0] on slot at bounding box center [0, 0] width 0 height 0
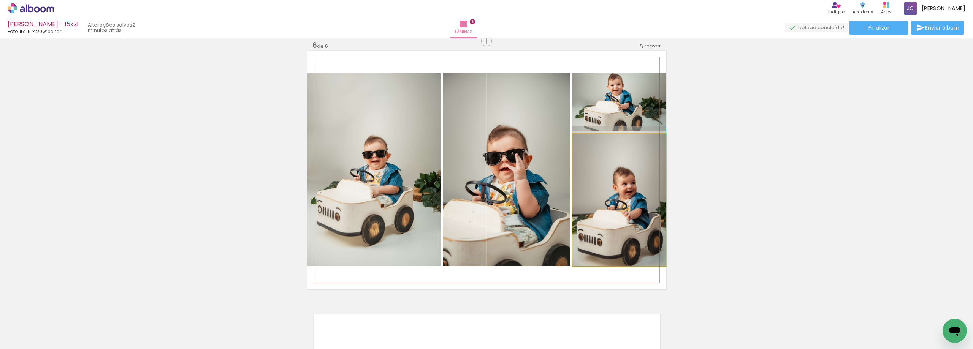
drag, startPoint x: 609, startPoint y: 230, endPoint x: 609, endPoint y: 223, distance: 7.6
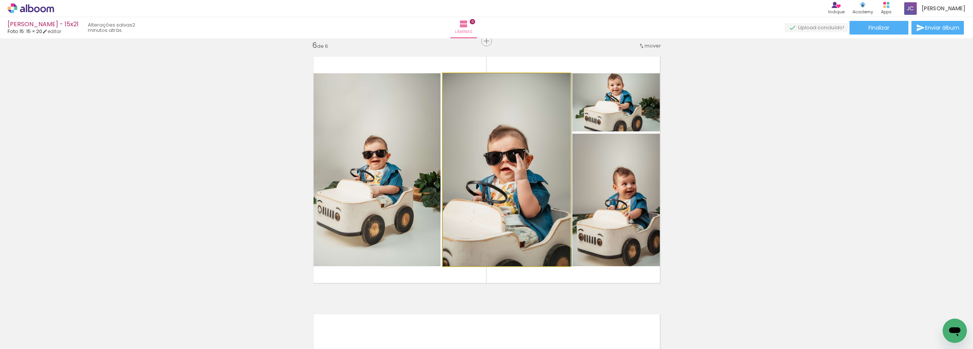
drag, startPoint x: 496, startPoint y: 212, endPoint x: 502, endPoint y: 210, distance: 5.8
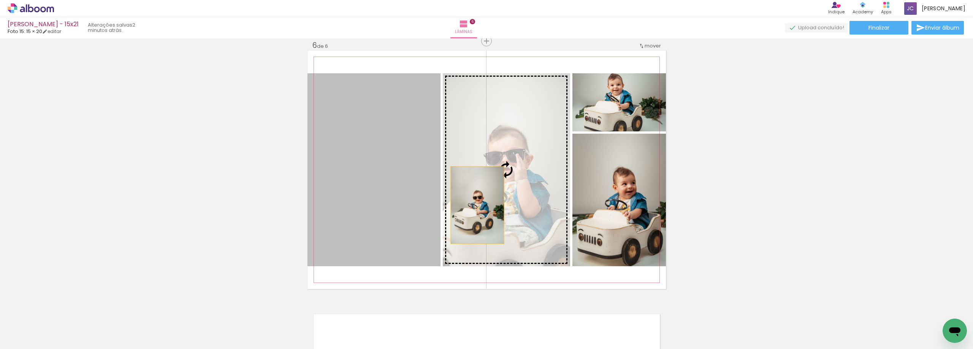
drag, startPoint x: 412, startPoint y: 211, endPoint x: 474, endPoint y: 205, distance: 62.2
click at [0, 0] on slot at bounding box center [0, 0] width 0 height 0
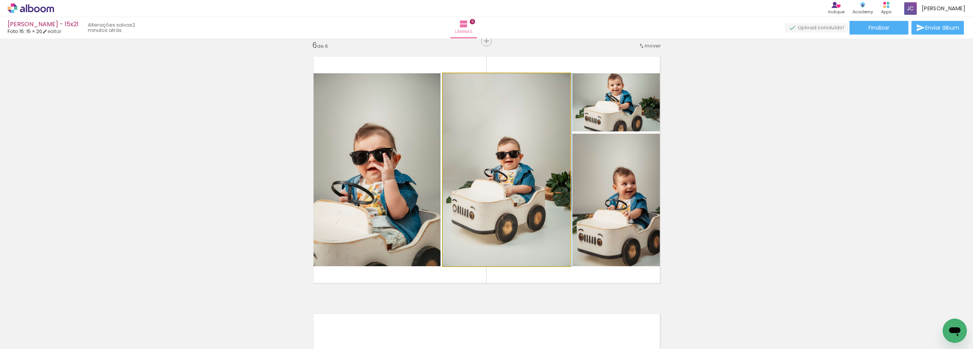
drag, startPoint x: 483, startPoint y: 204, endPoint x: 494, endPoint y: 202, distance: 11.3
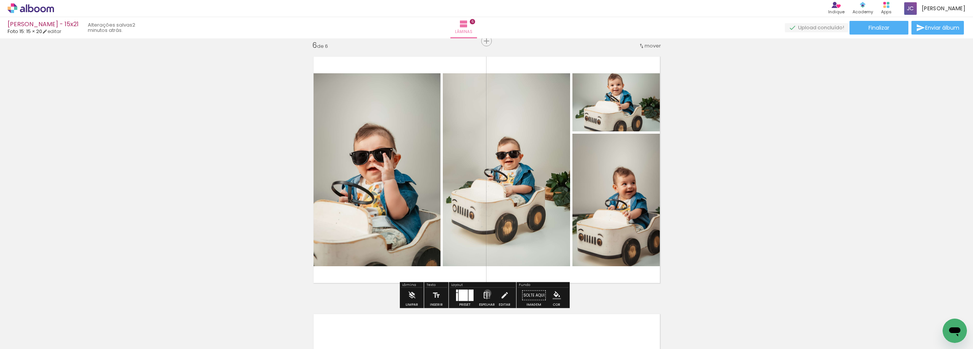
click at [486, 293] on iron-icon at bounding box center [487, 295] width 8 height 15
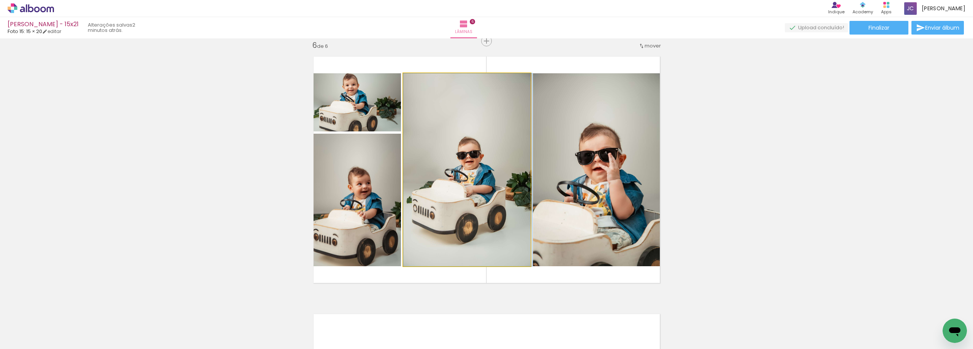
drag, startPoint x: 493, startPoint y: 217, endPoint x: 494, endPoint y: 228, distance: 11.8
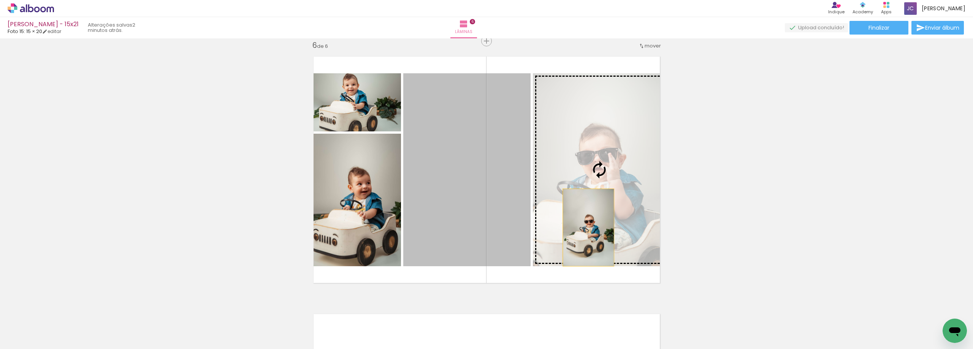
drag, startPoint x: 494, startPoint y: 228, endPoint x: 585, endPoint y: 228, distance: 90.8
click at [0, 0] on slot at bounding box center [0, 0] width 0 height 0
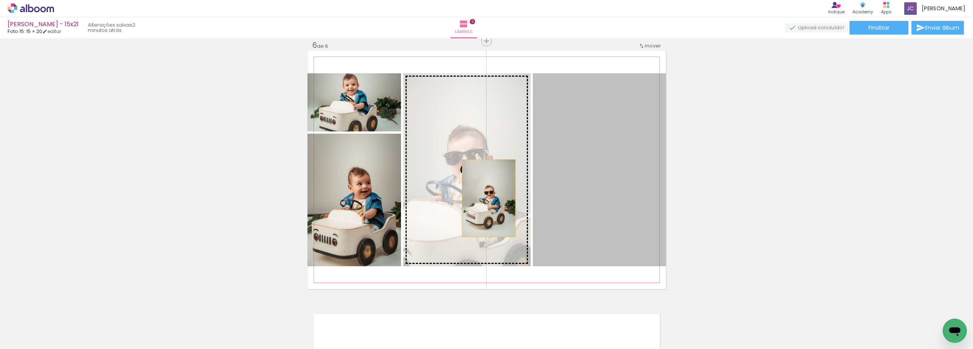
drag, startPoint x: 557, startPoint y: 199, endPoint x: 485, endPoint y: 198, distance: 72.2
click at [0, 0] on slot at bounding box center [0, 0] width 0 height 0
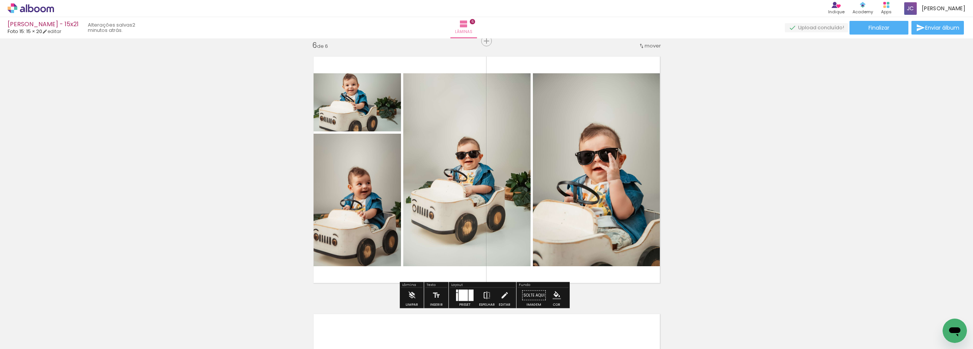
click at [485, 291] on iron-icon at bounding box center [487, 295] width 8 height 15
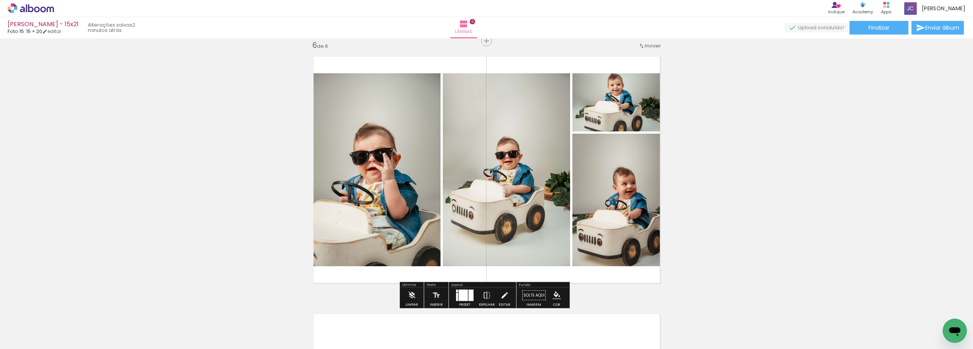
click at [25, 337] on span "Adicionar Fotos" at bounding box center [27, 339] width 23 height 8
click at [0, 0] on input "file" at bounding box center [0, 0] width 0 height 0
click at [42, 325] on iron-icon at bounding box center [39, 326] width 6 height 6
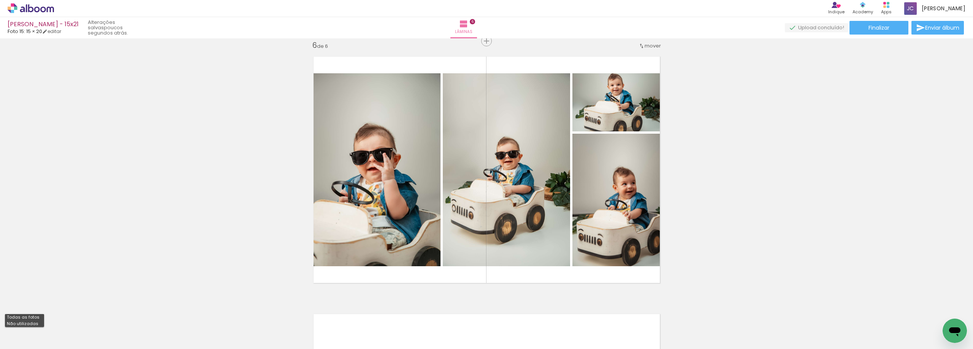
click at [0, 0] on slot "Não utilizadas" at bounding box center [0, 0] width 0 height 0
type input "Não utilizadas"
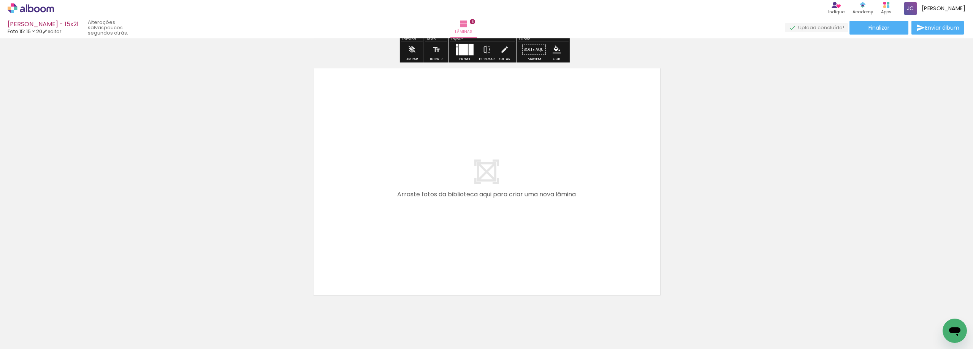
scroll to position [1564, 0]
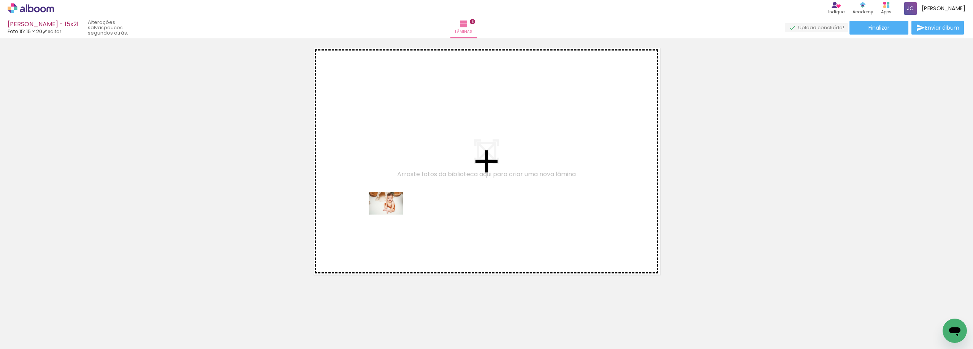
drag, startPoint x: 206, startPoint y: 325, endPoint x: 391, endPoint y: 215, distance: 216.2
click at [391, 215] on quentale-workspace at bounding box center [486, 174] width 973 height 349
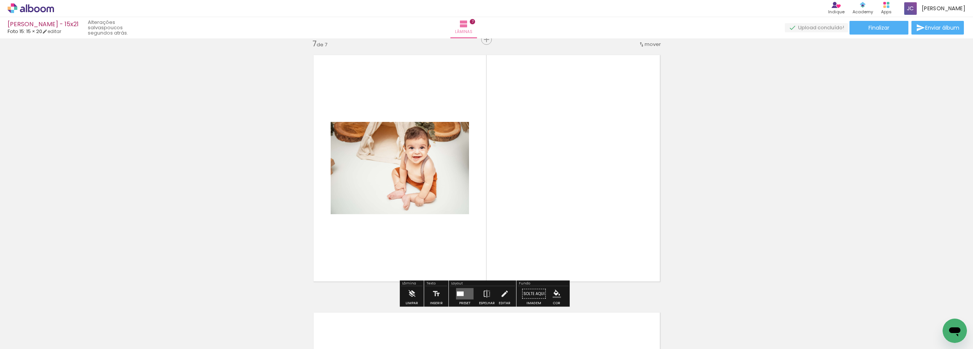
scroll to position [1556, 0]
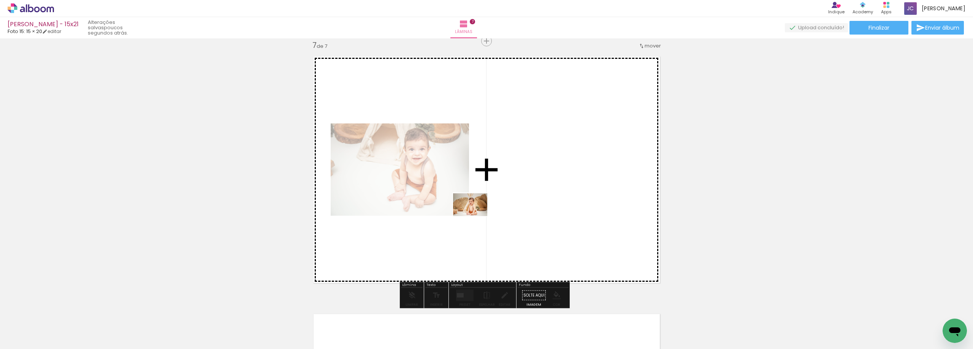
drag, startPoint x: 185, startPoint y: 322, endPoint x: 476, endPoint y: 216, distance: 309.1
click at [476, 216] on quentale-workspace at bounding box center [486, 174] width 973 height 349
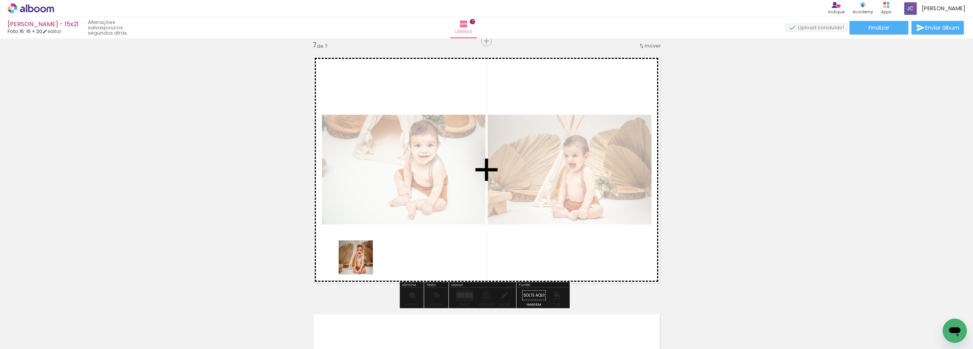
drag, startPoint x: 128, startPoint y: 330, endPoint x: 315, endPoint y: 270, distance: 196.8
click at [427, 240] on quentale-workspace at bounding box center [486, 174] width 973 height 349
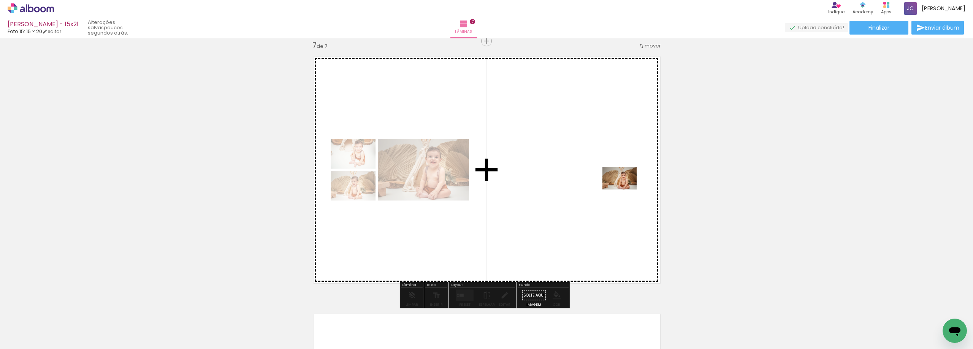
drag, startPoint x: 88, startPoint y: 331, endPoint x: 630, endPoint y: 188, distance: 559.8
click at [630, 188] on quentale-workspace at bounding box center [486, 174] width 973 height 349
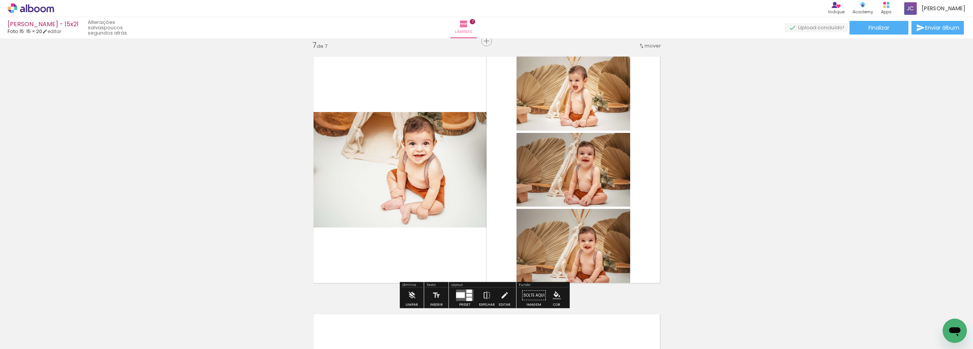
click at [456, 294] on div at bounding box center [460, 296] width 9 height 6
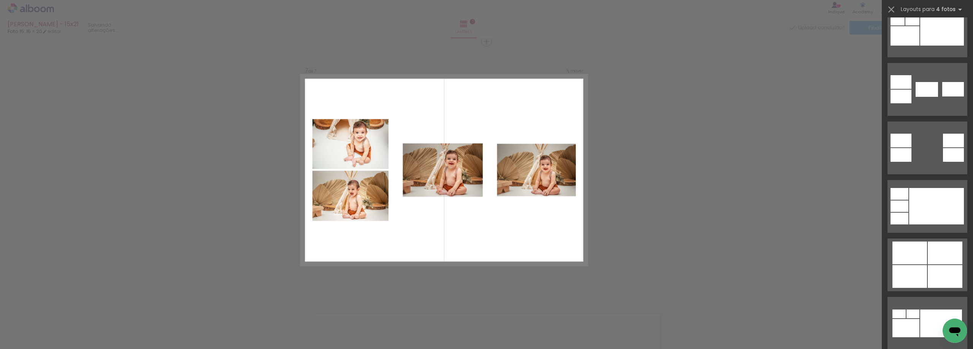
scroll to position [342, 0]
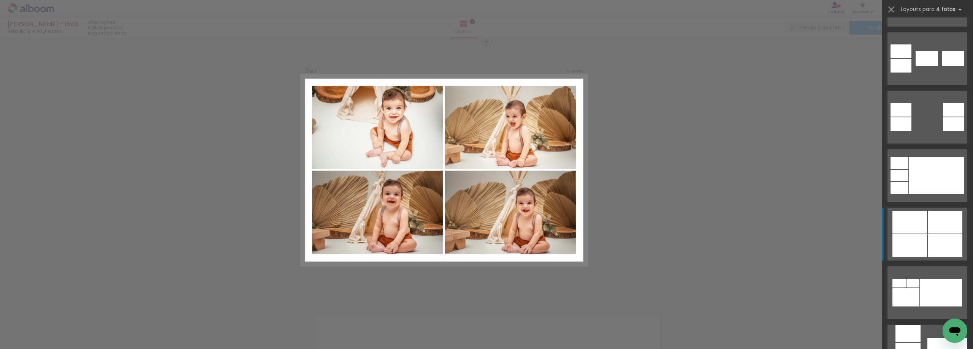
click at [935, 231] on div at bounding box center [945, 222] width 35 height 23
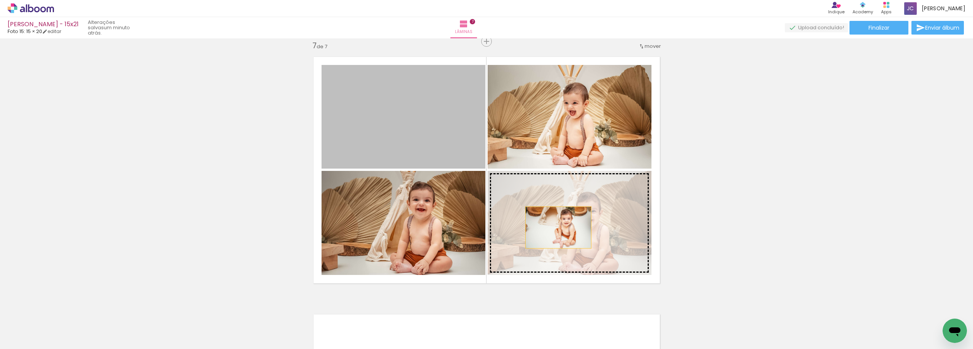
drag, startPoint x: 458, startPoint y: 134, endPoint x: 557, endPoint y: 230, distance: 137.9
click at [0, 0] on slot at bounding box center [0, 0] width 0 height 0
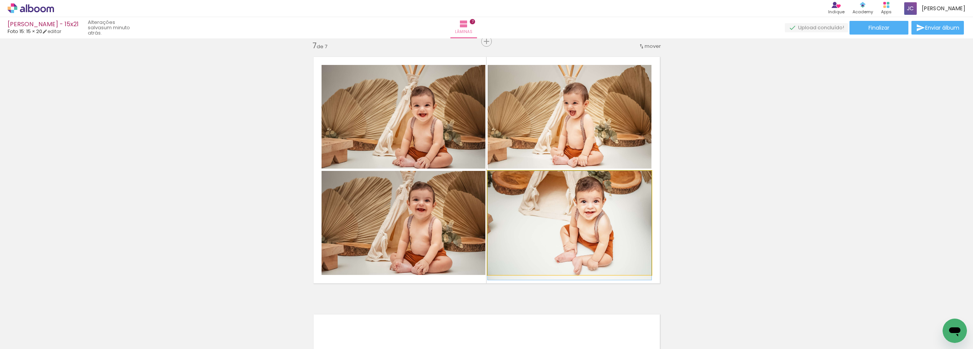
drag, startPoint x: 572, startPoint y: 230, endPoint x: 565, endPoint y: 237, distance: 9.7
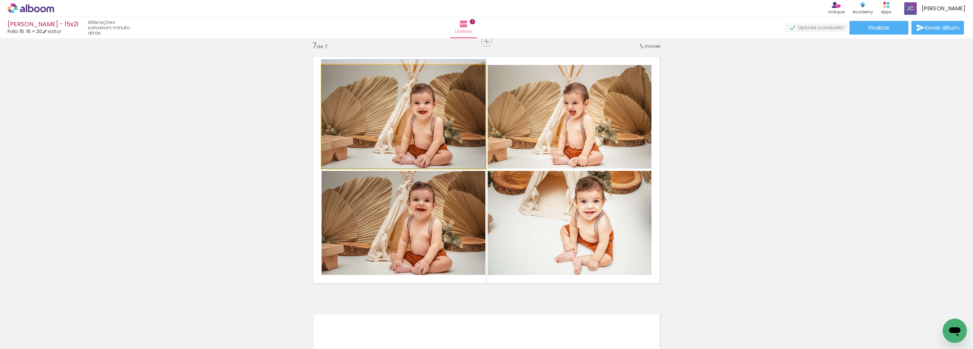
drag, startPoint x: 463, startPoint y: 143, endPoint x: 462, endPoint y: 138, distance: 5.8
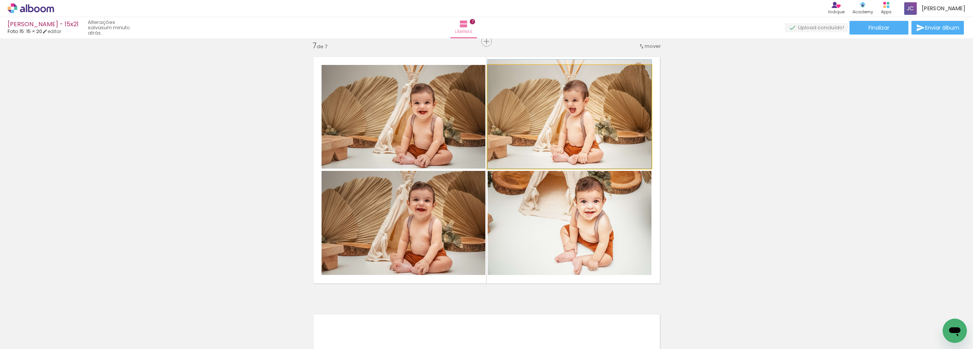
drag, startPoint x: 564, startPoint y: 155, endPoint x: 565, endPoint y: 150, distance: 5.8
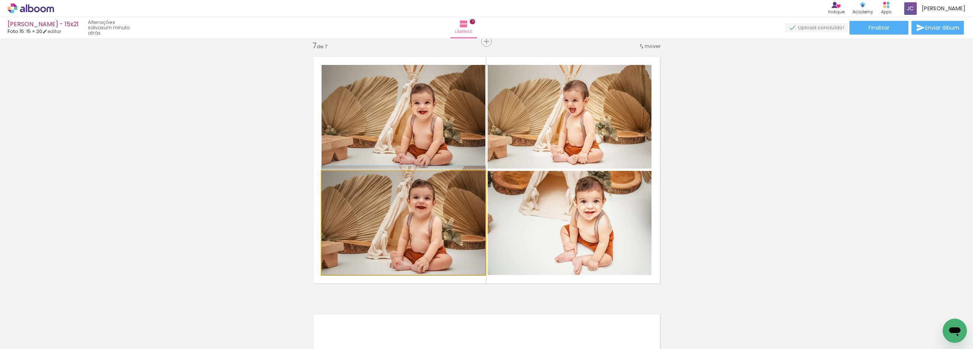
drag, startPoint x: 438, startPoint y: 240, endPoint x: 441, endPoint y: 232, distance: 8.9
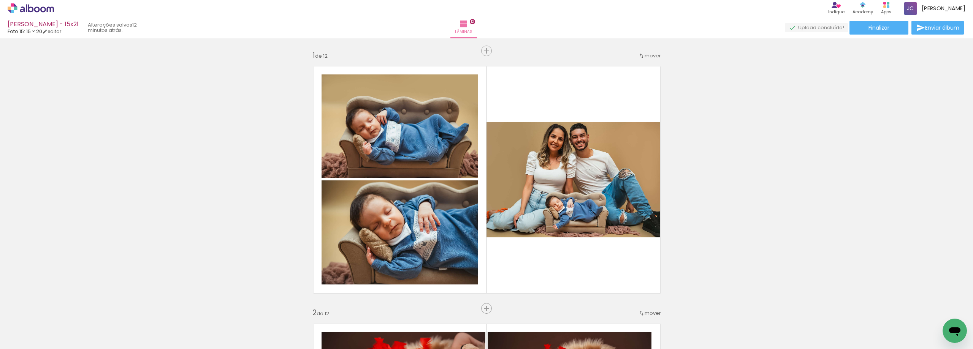
scroll to position [342, 0]
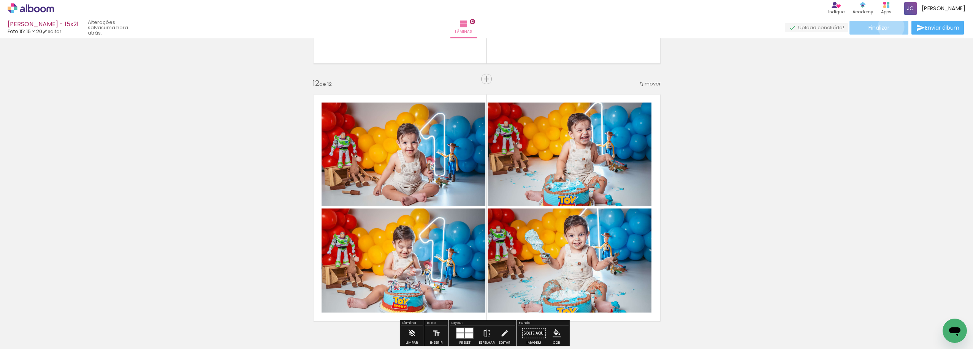
click at [888, 27] on paper-button "Finalizar" at bounding box center [878, 28] width 59 height 14
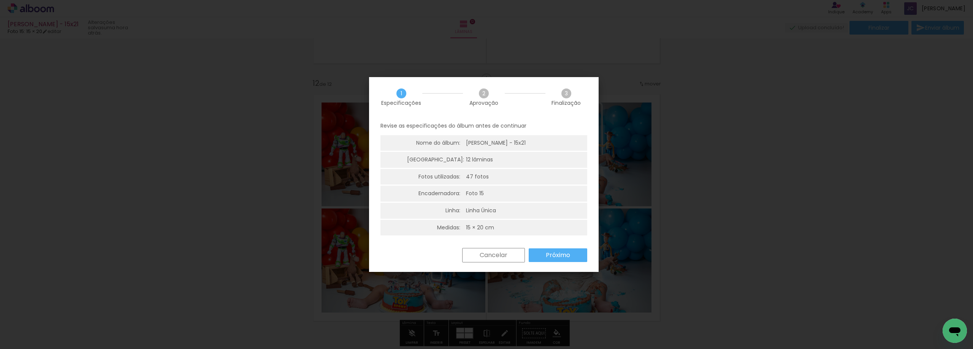
click at [0, 0] on slot "Próximo" at bounding box center [0, 0] width 0 height 0
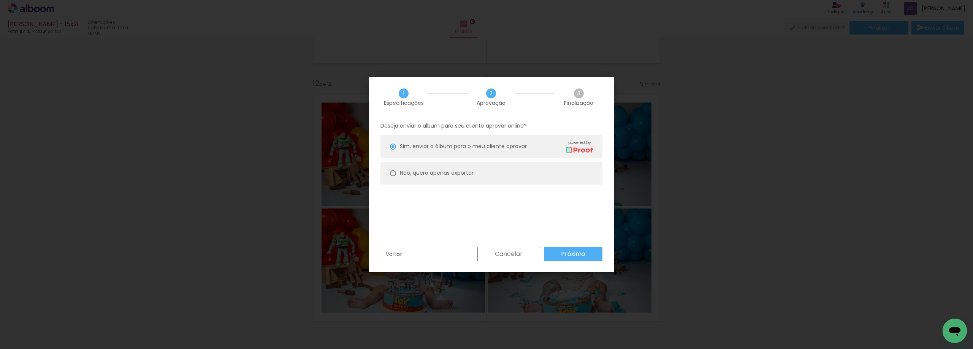
click at [0, 0] on slot "Não, quero apenas exportar" at bounding box center [0, 0] width 0 height 0
type paper-radio-button "on"
click at [0, 0] on slot "Próximo" at bounding box center [0, 0] width 0 height 0
type input "Alta, 300 DPI"
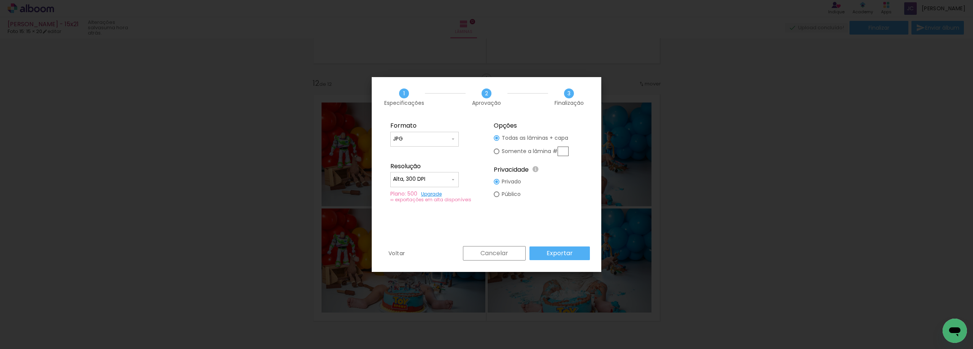
click at [0, 0] on slot "Exportar" at bounding box center [0, 0] width 0 height 0
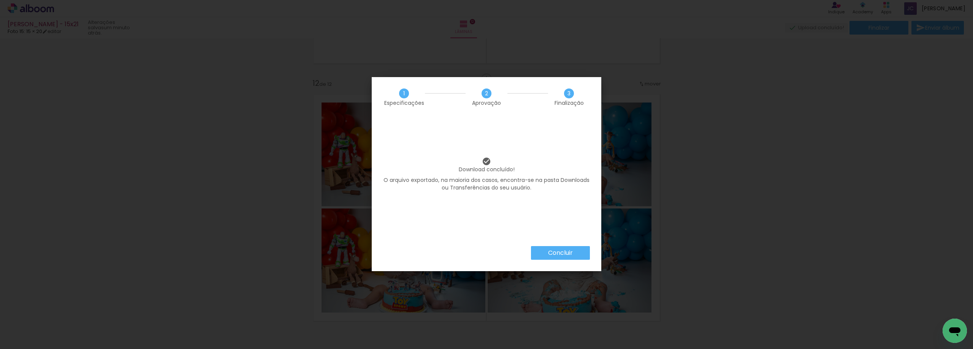
click at [0, 0] on slot "Concluir" at bounding box center [0, 0] width 0 height 0
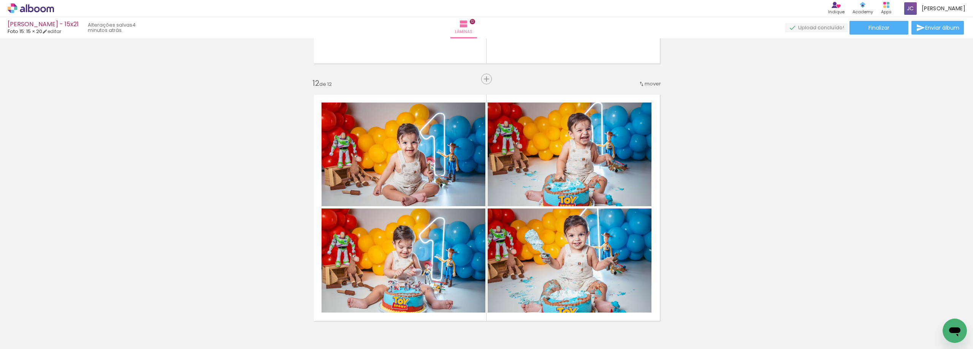
scroll to position [342, 0]
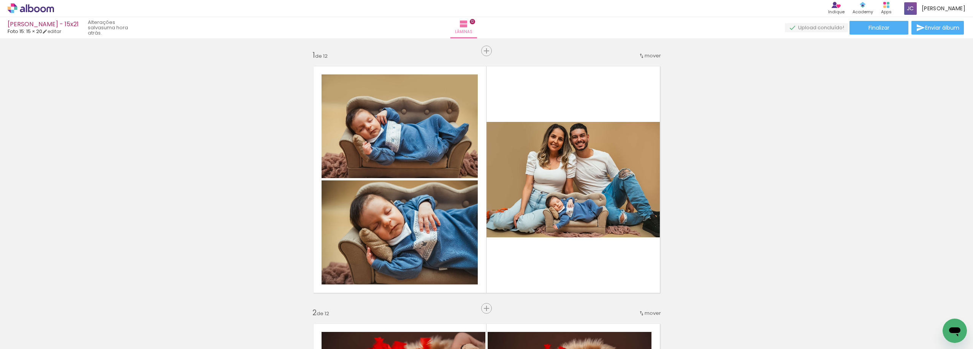
scroll to position [342, 0]
